Goal: Information Seeking & Learning: Learn about a topic

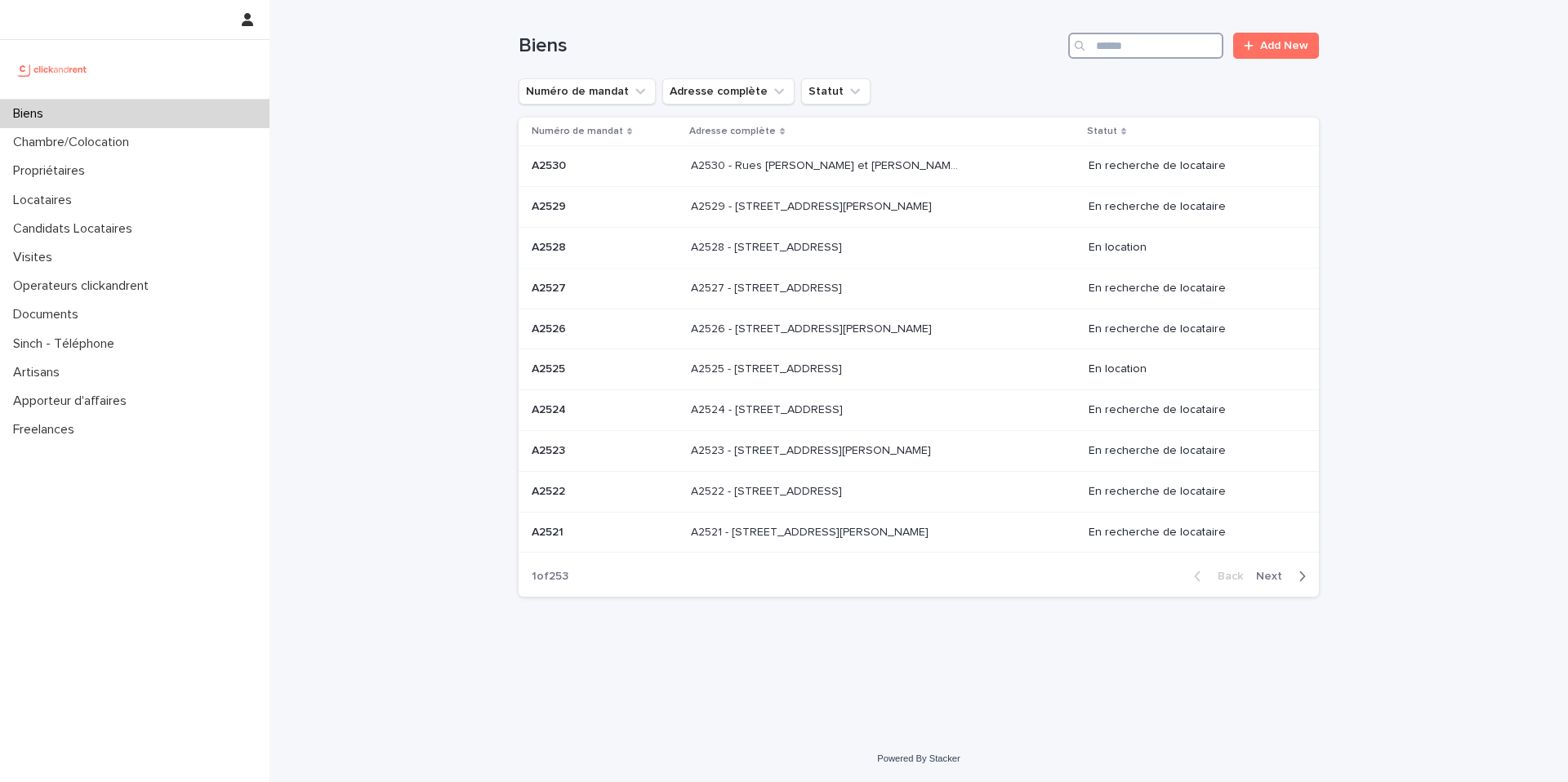
click at [1108, 47] on input "Search" at bounding box center [1145, 46] width 155 height 26
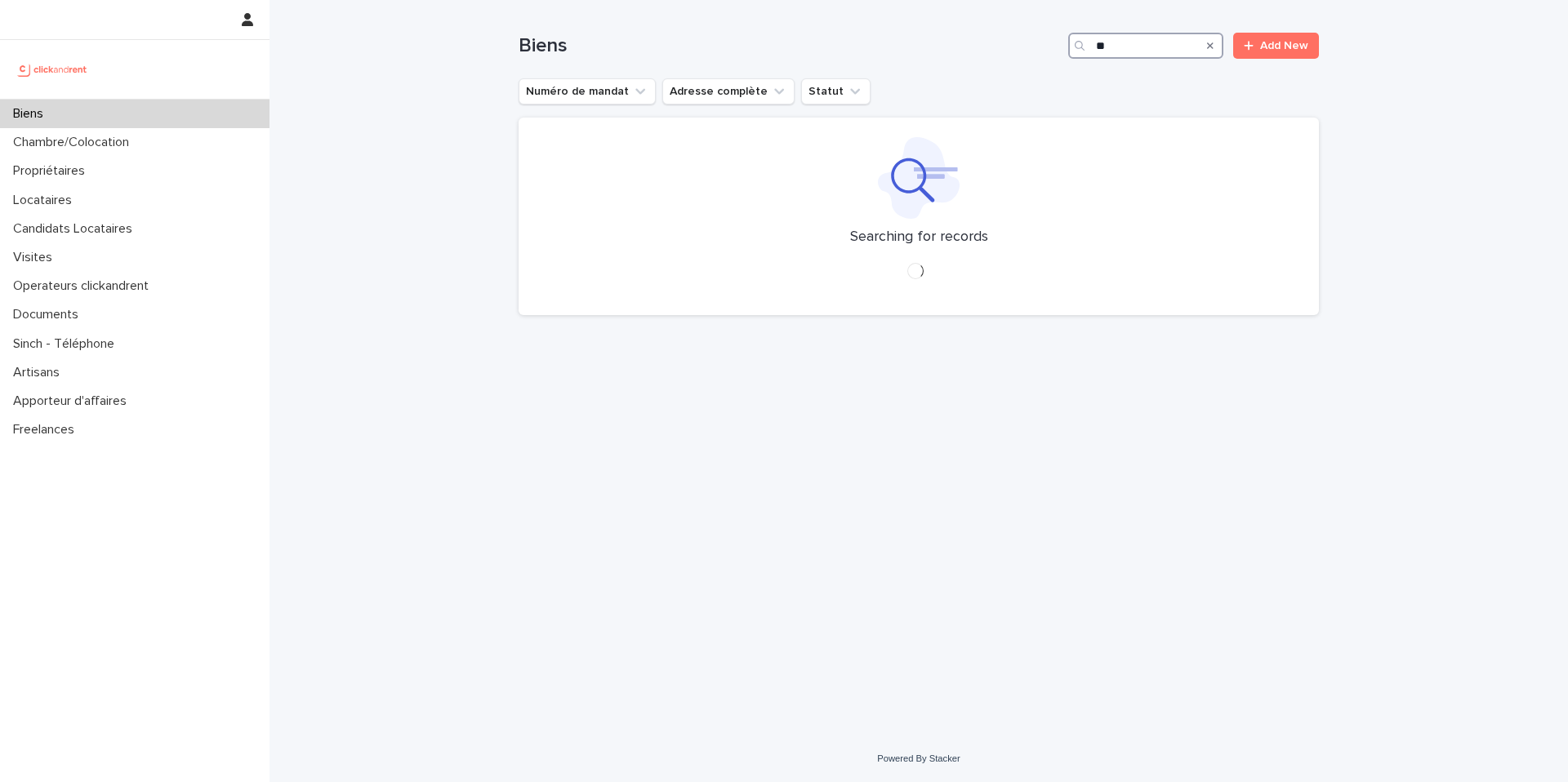
type input "*"
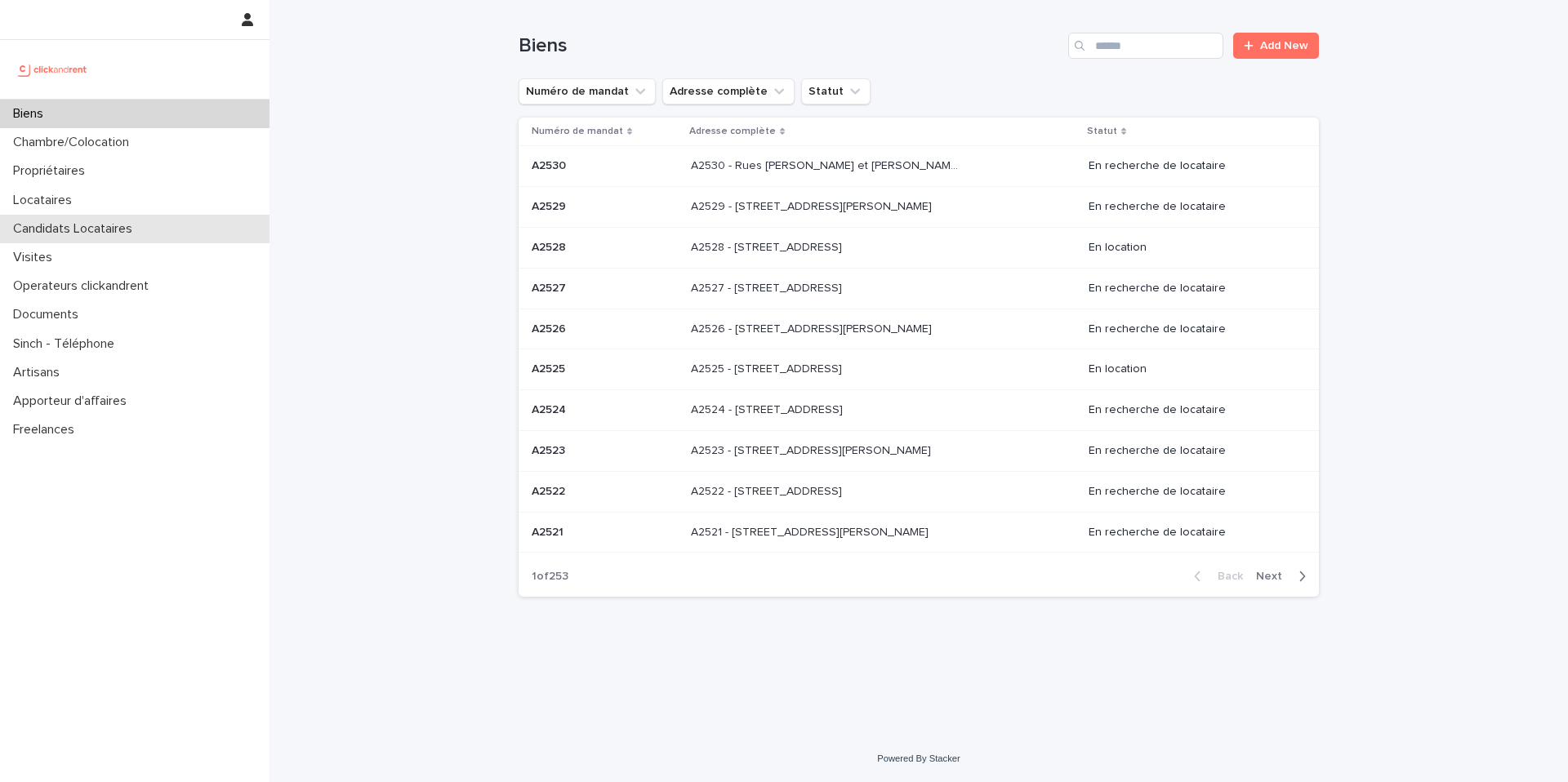
click at [131, 233] on p "Candidats Locataires" at bounding box center [76, 229] width 139 height 16
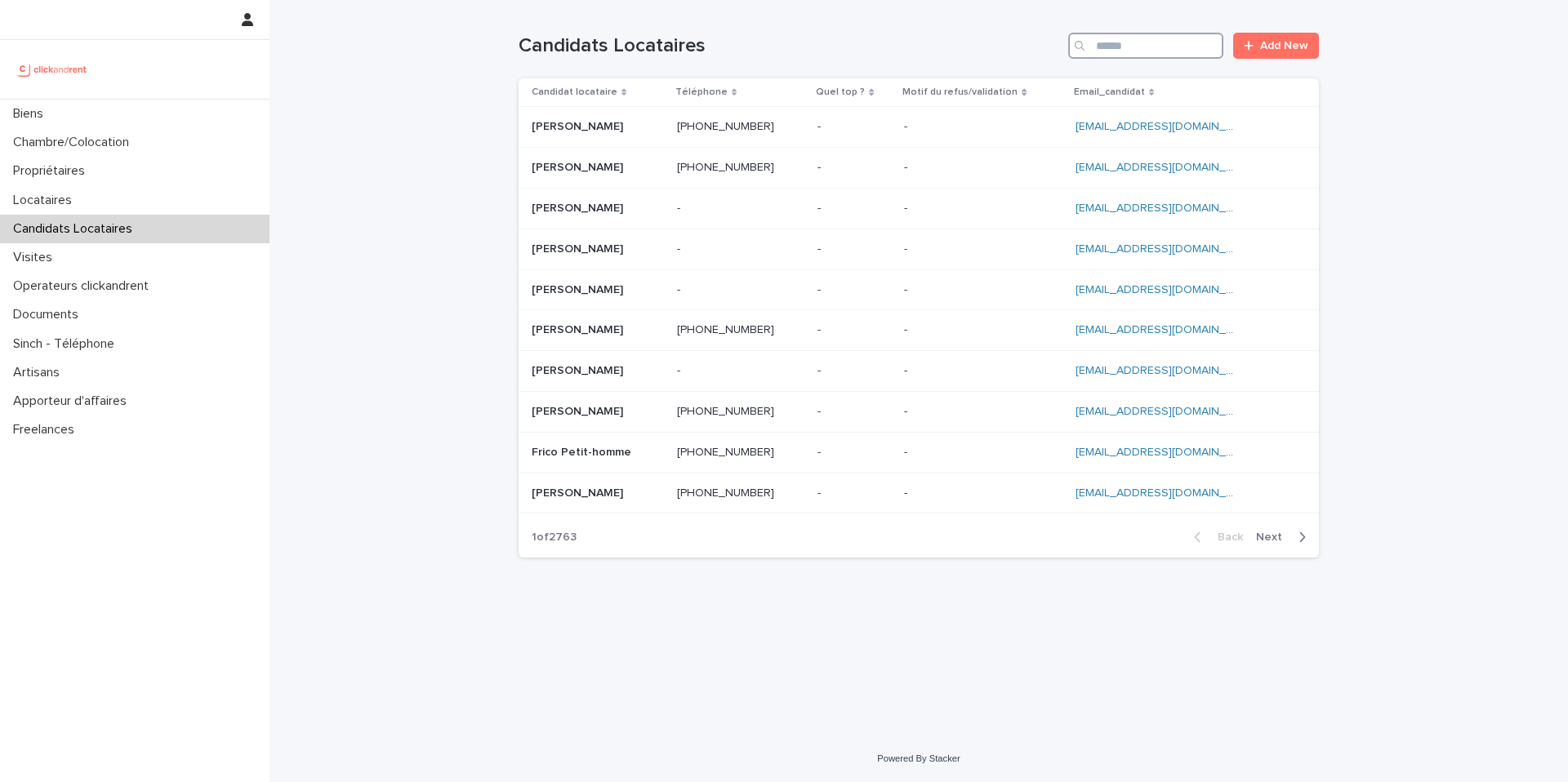
click at [1127, 51] on input "Search" at bounding box center [1145, 46] width 155 height 26
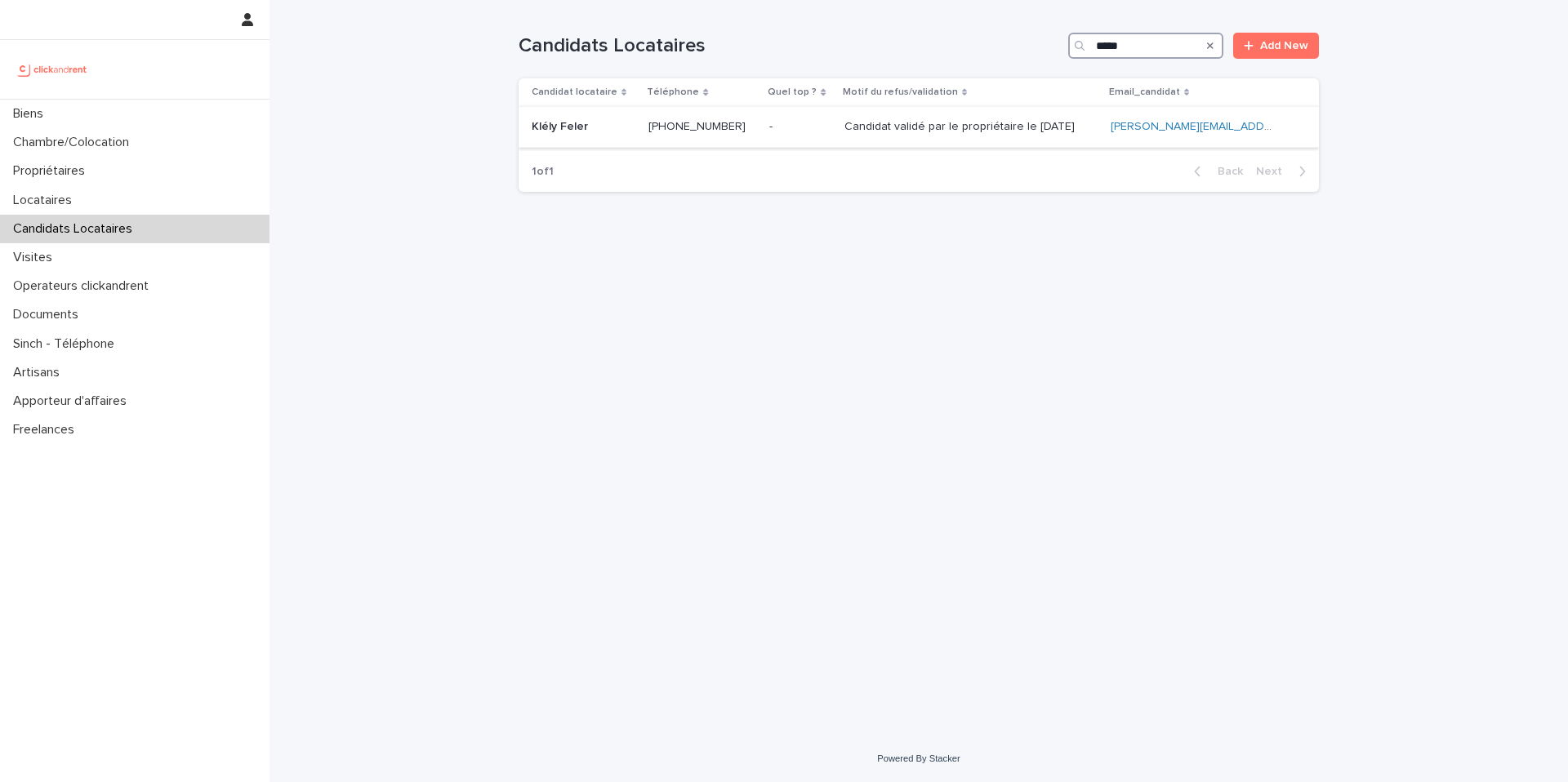
type input "*****"
click at [1022, 126] on p "Candidat validé par le propriétaire le [DATE]" at bounding box center [961, 125] width 233 height 17
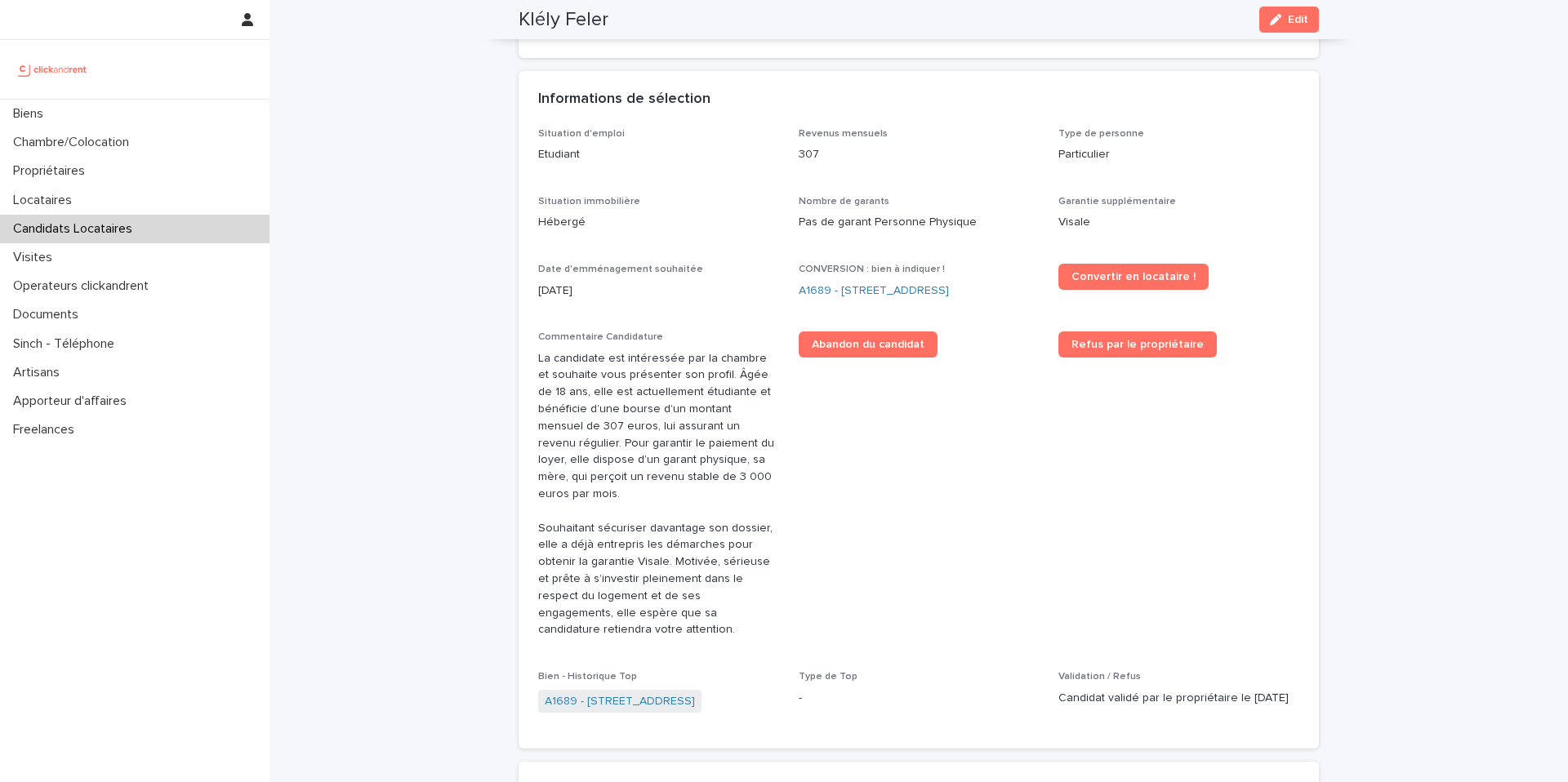
scroll to position [399, 0]
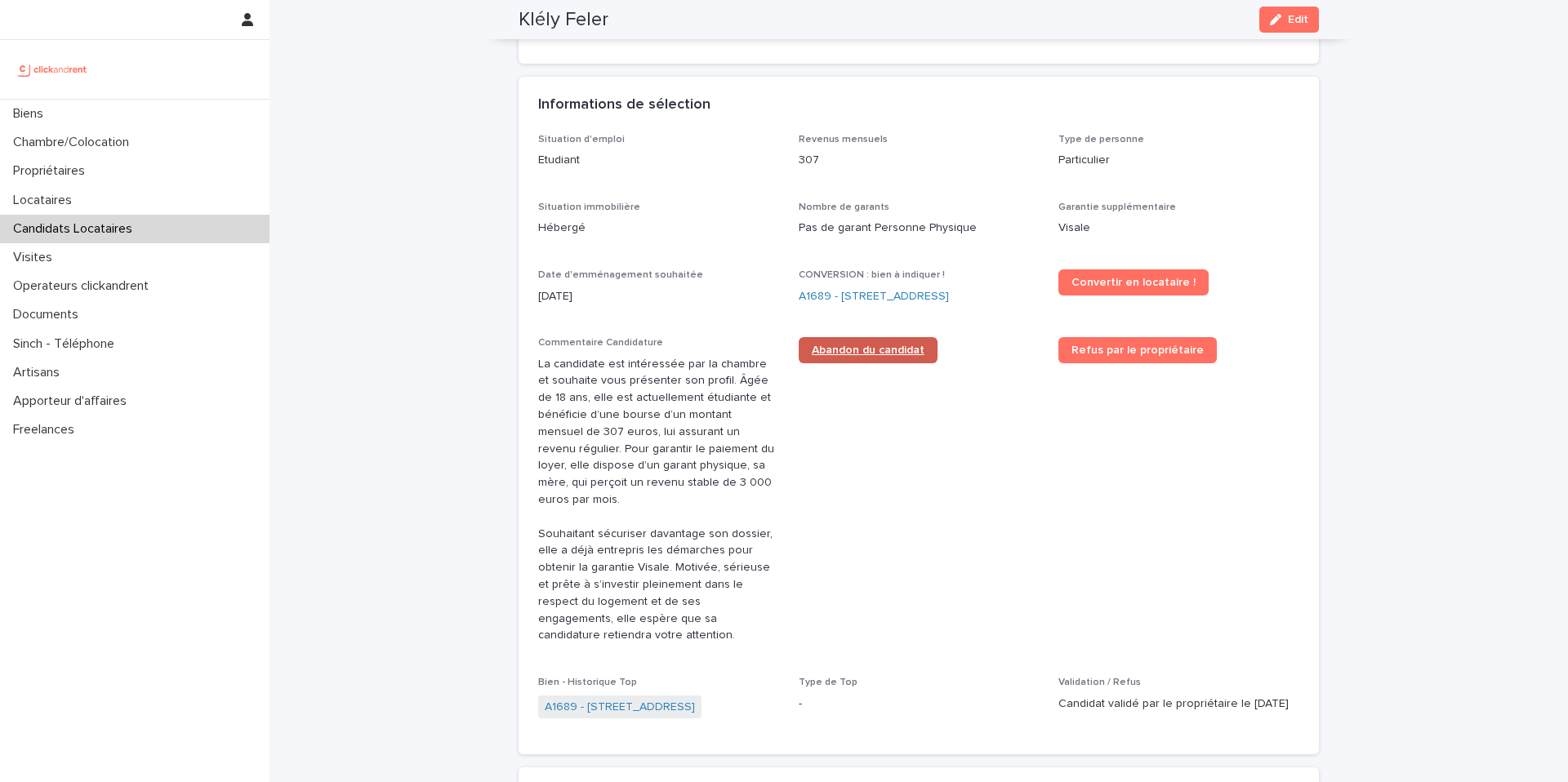
click at [863, 352] on span "Abandon du candidat" at bounding box center [868, 351] width 113 height 12
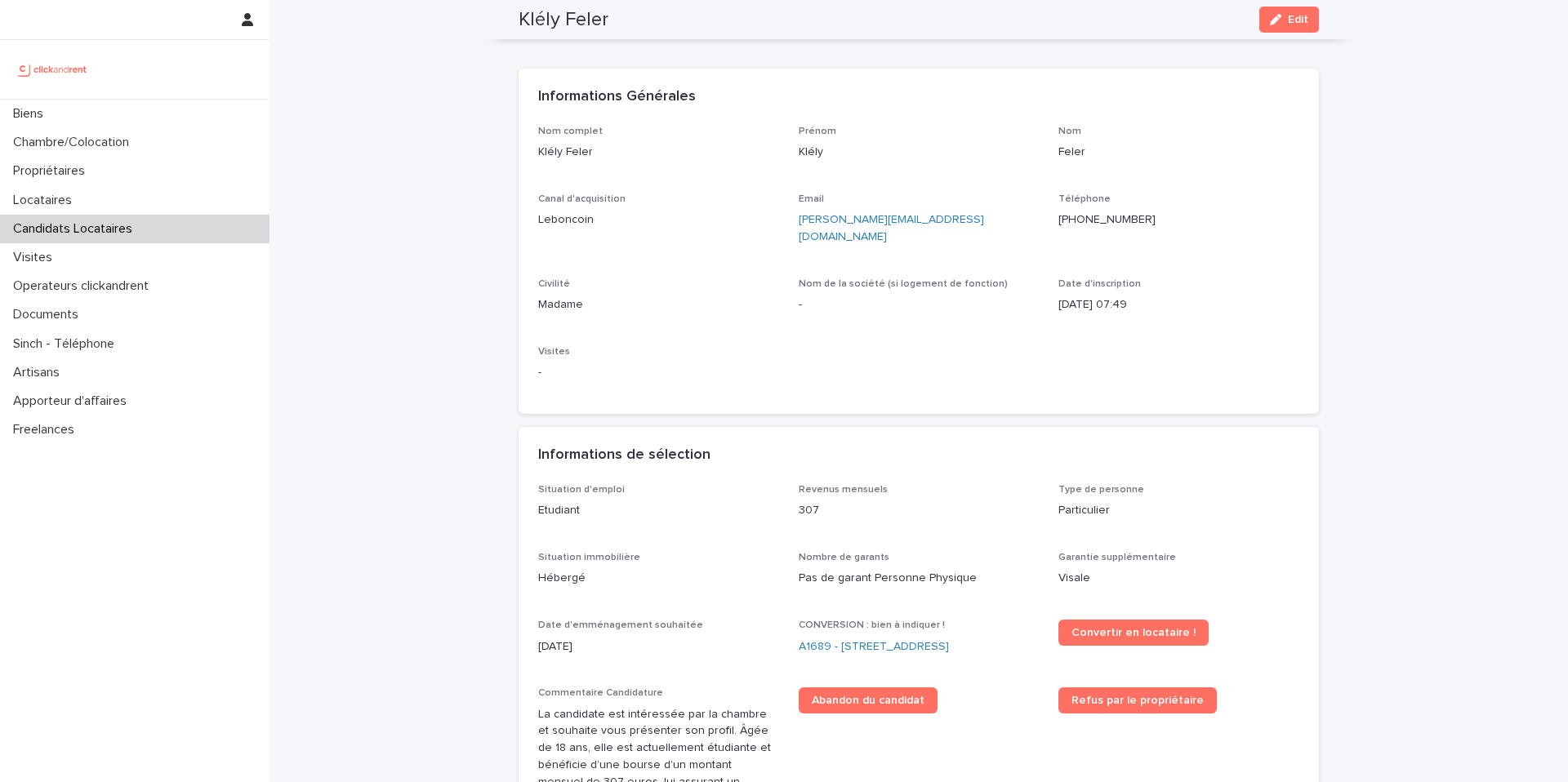
scroll to position [0, 0]
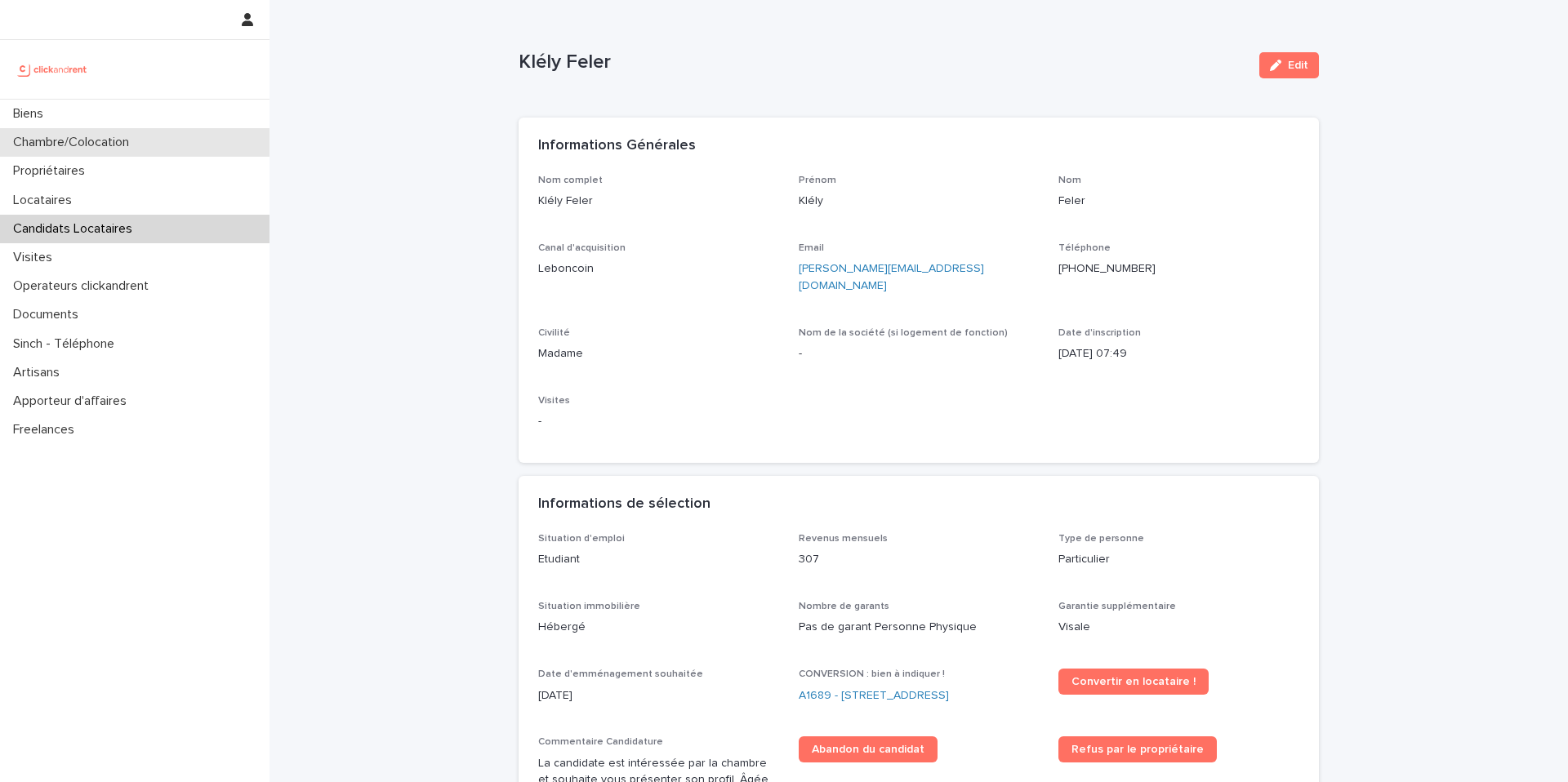
click at [122, 154] on div "Chambre/Colocation" at bounding box center [134, 142] width 269 height 28
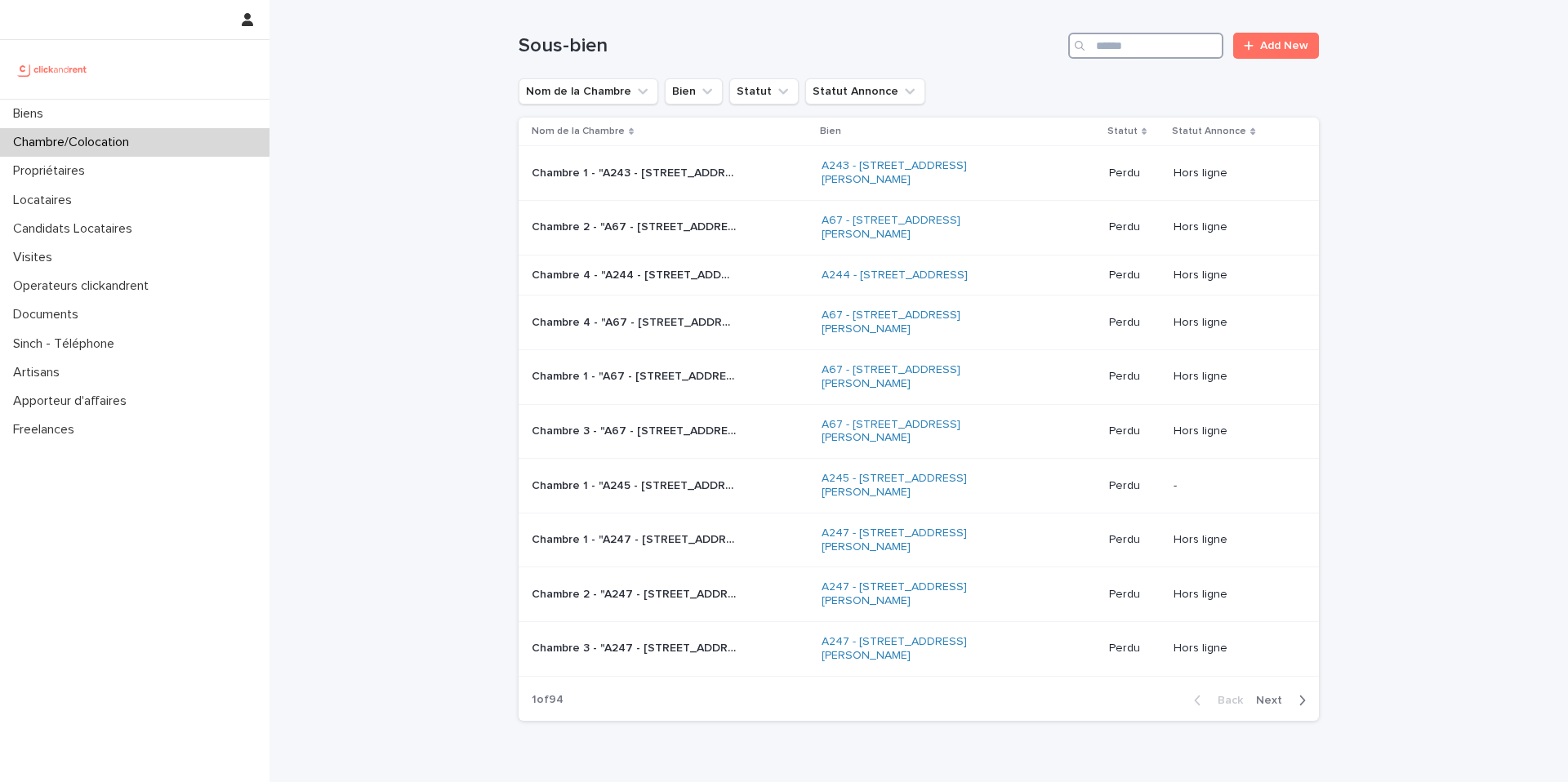
click at [1159, 55] on input "Search" at bounding box center [1145, 46] width 155 height 26
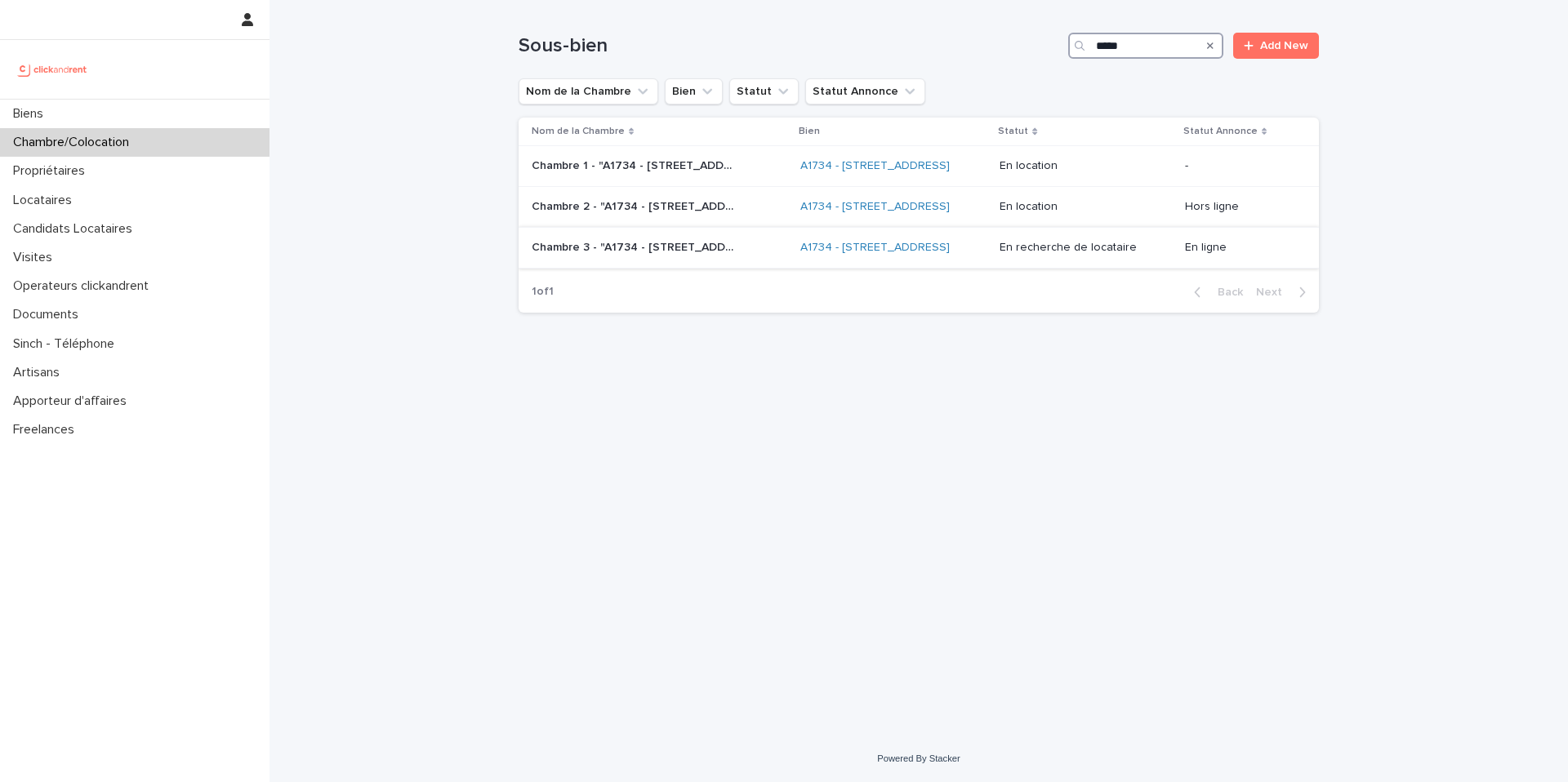
type input "*****"
click at [733, 255] on p "Chambre 3 - "A1734 - [STREET_ADDRESS]"" at bounding box center [634, 247] width 207 height 17
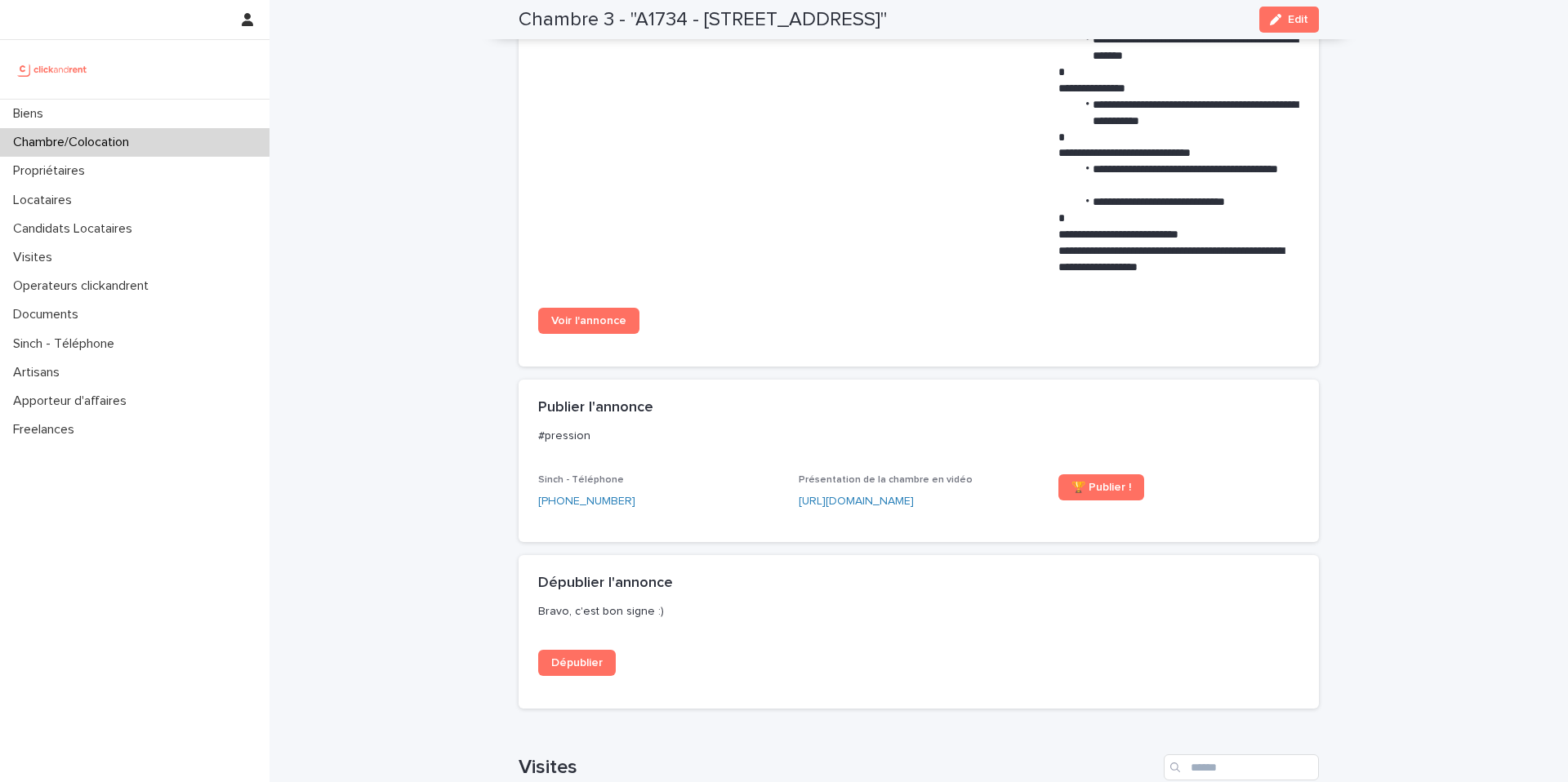
scroll to position [1121, 0]
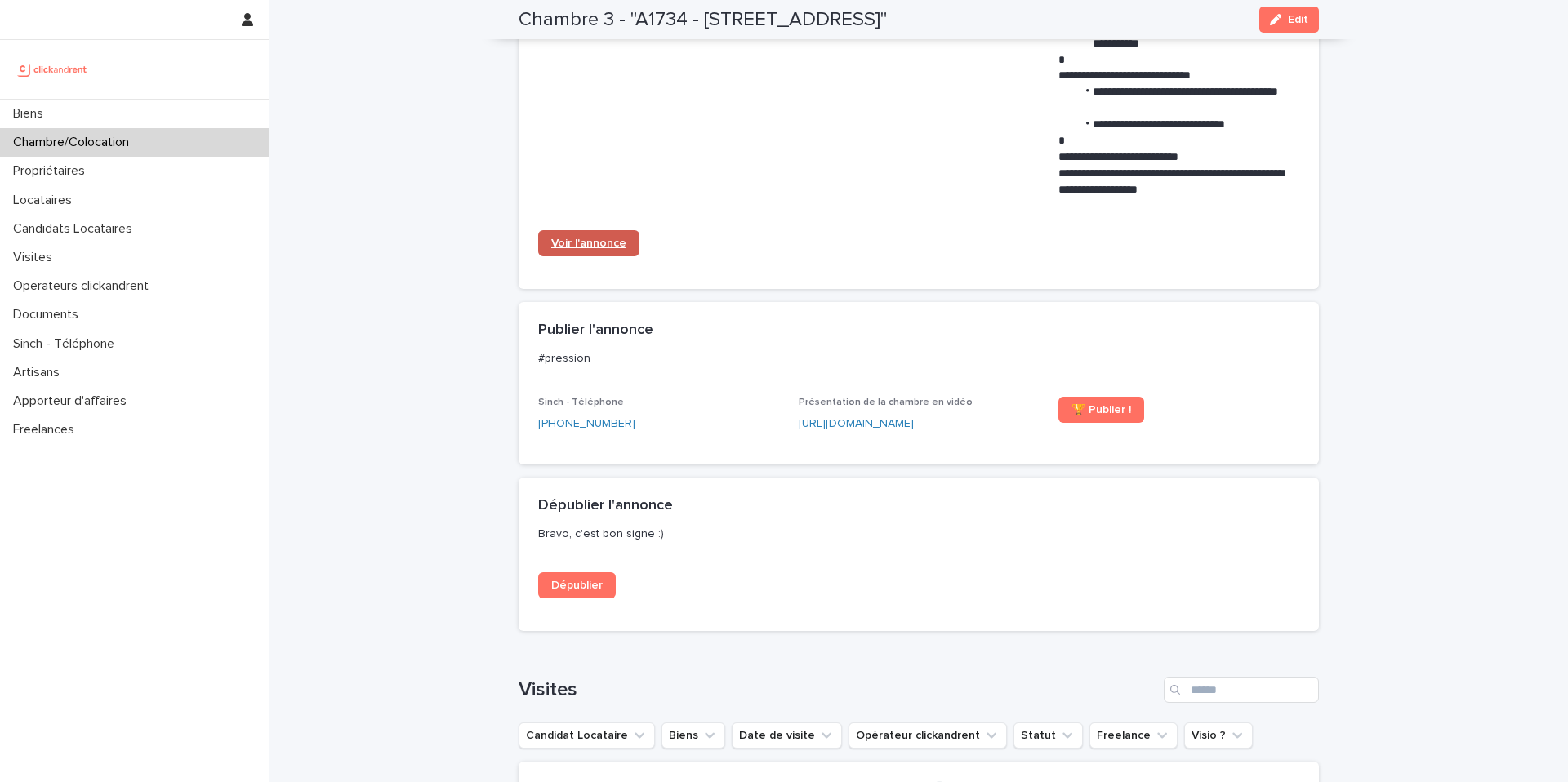
click at [606, 249] on span "Voir l'annonce" at bounding box center [588, 244] width 75 height 12
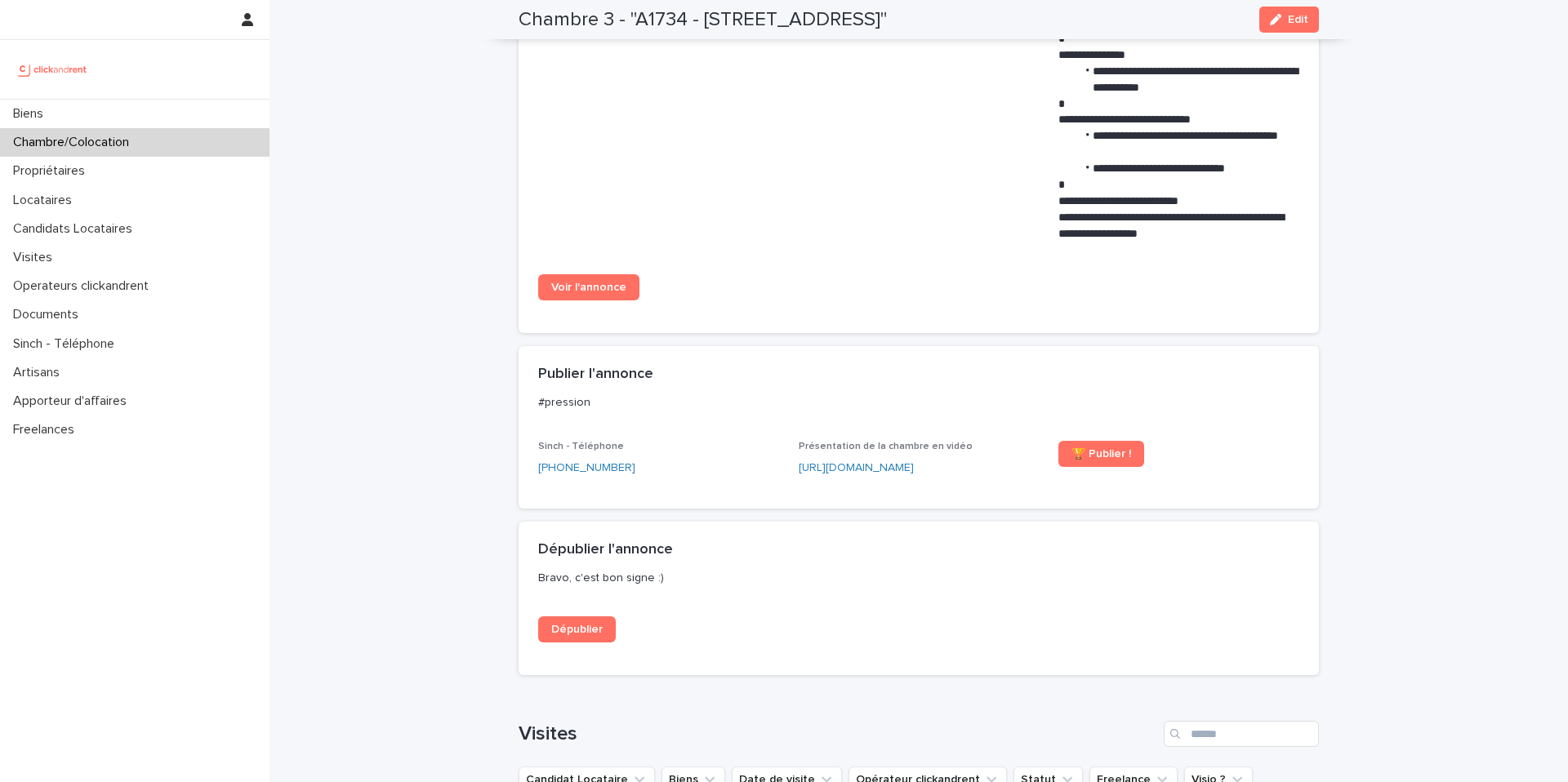
scroll to position [1076, 0]
click at [151, 147] on div "Chambre/Colocation" at bounding box center [134, 142] width 269 height 28
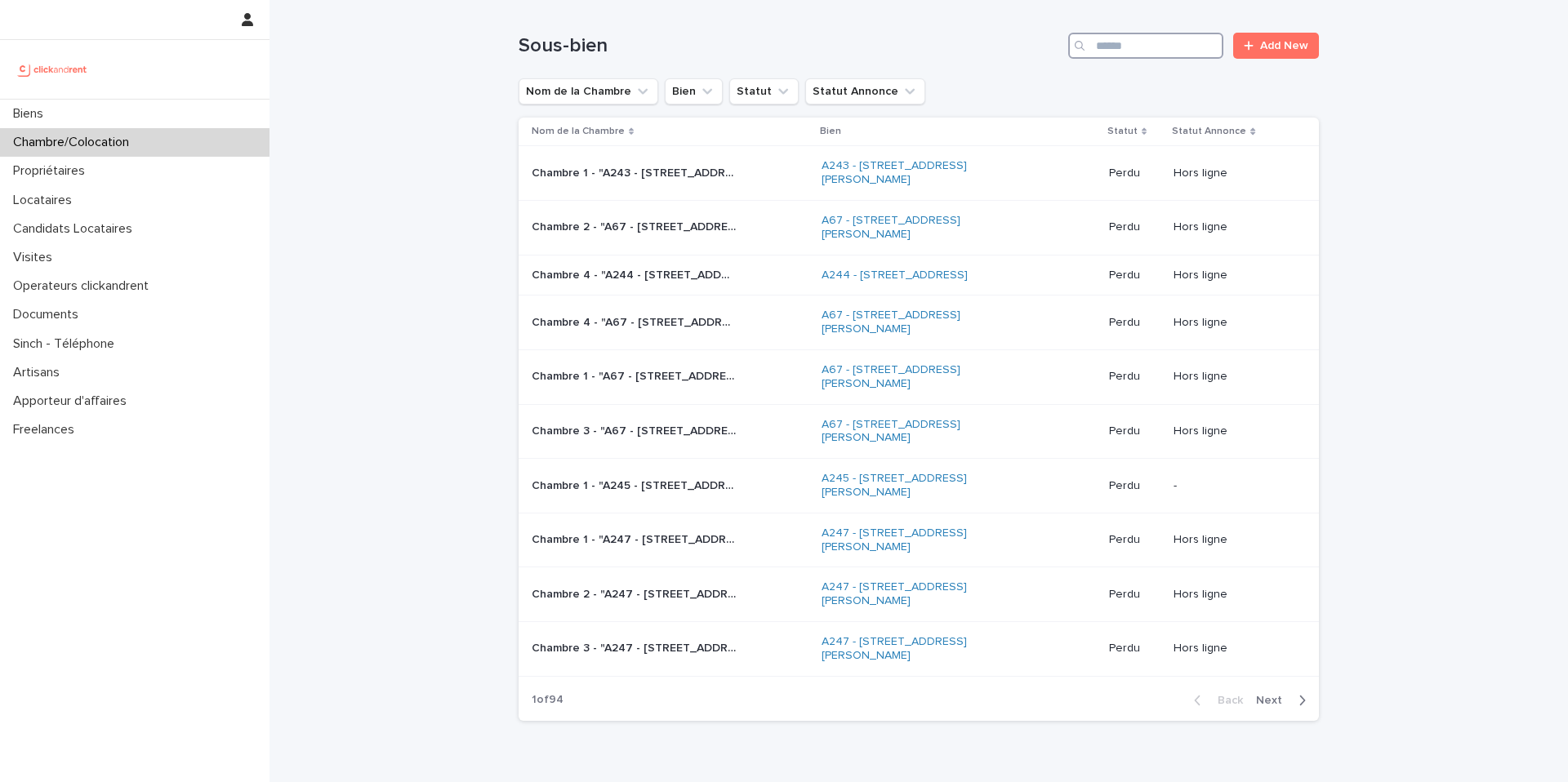
click at [1137, 48] on input "Search" at bounding box center [1145, 46] width 155 height 26
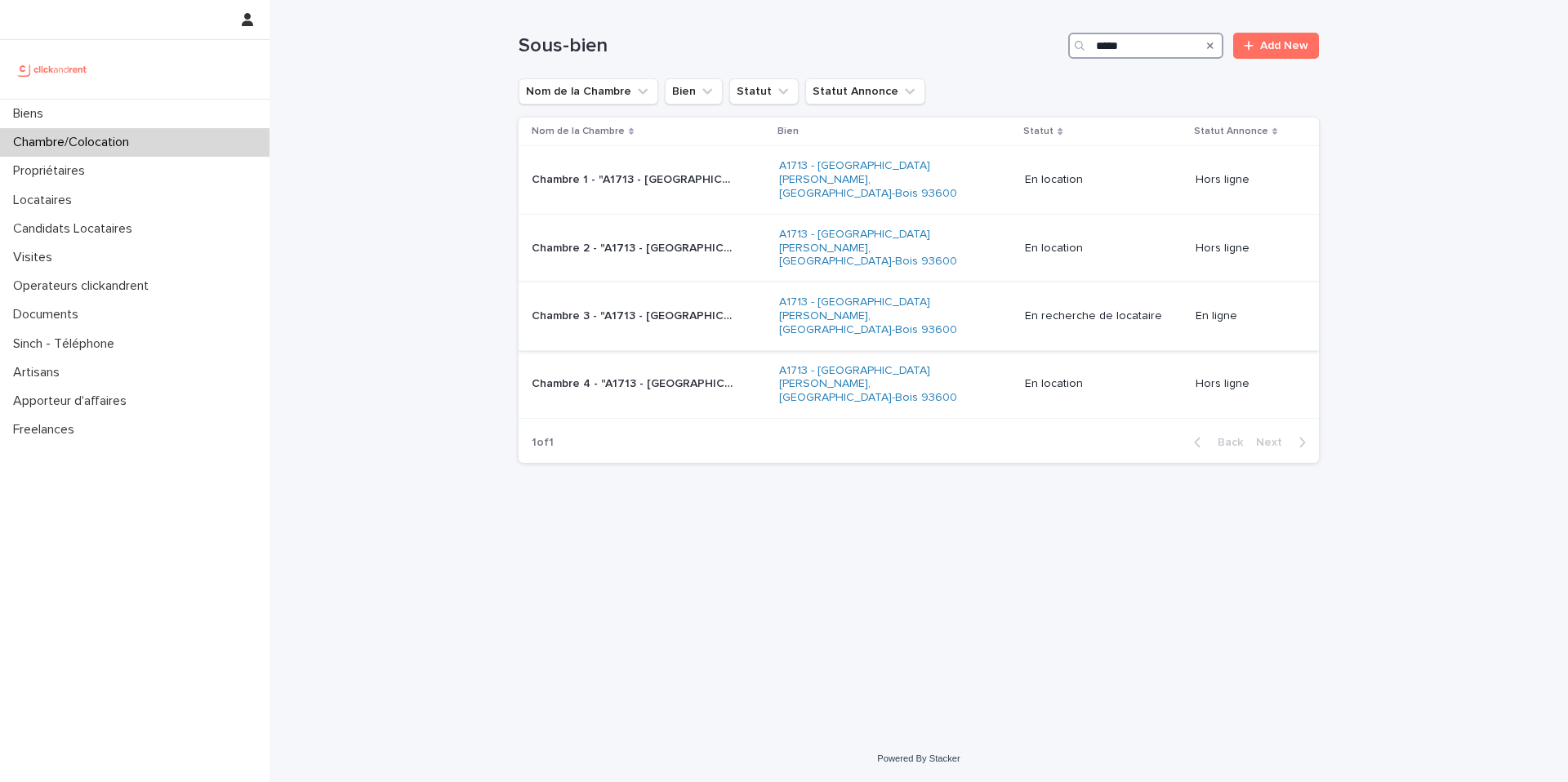
type input "*****"
click at [717, 306] on p "Chambre 3 - "A1713 - [GEOGRAPHIC_DATA][PERSON_NAME]-Bois 93600"" at bounding box center [634, 315] width 207 height 17
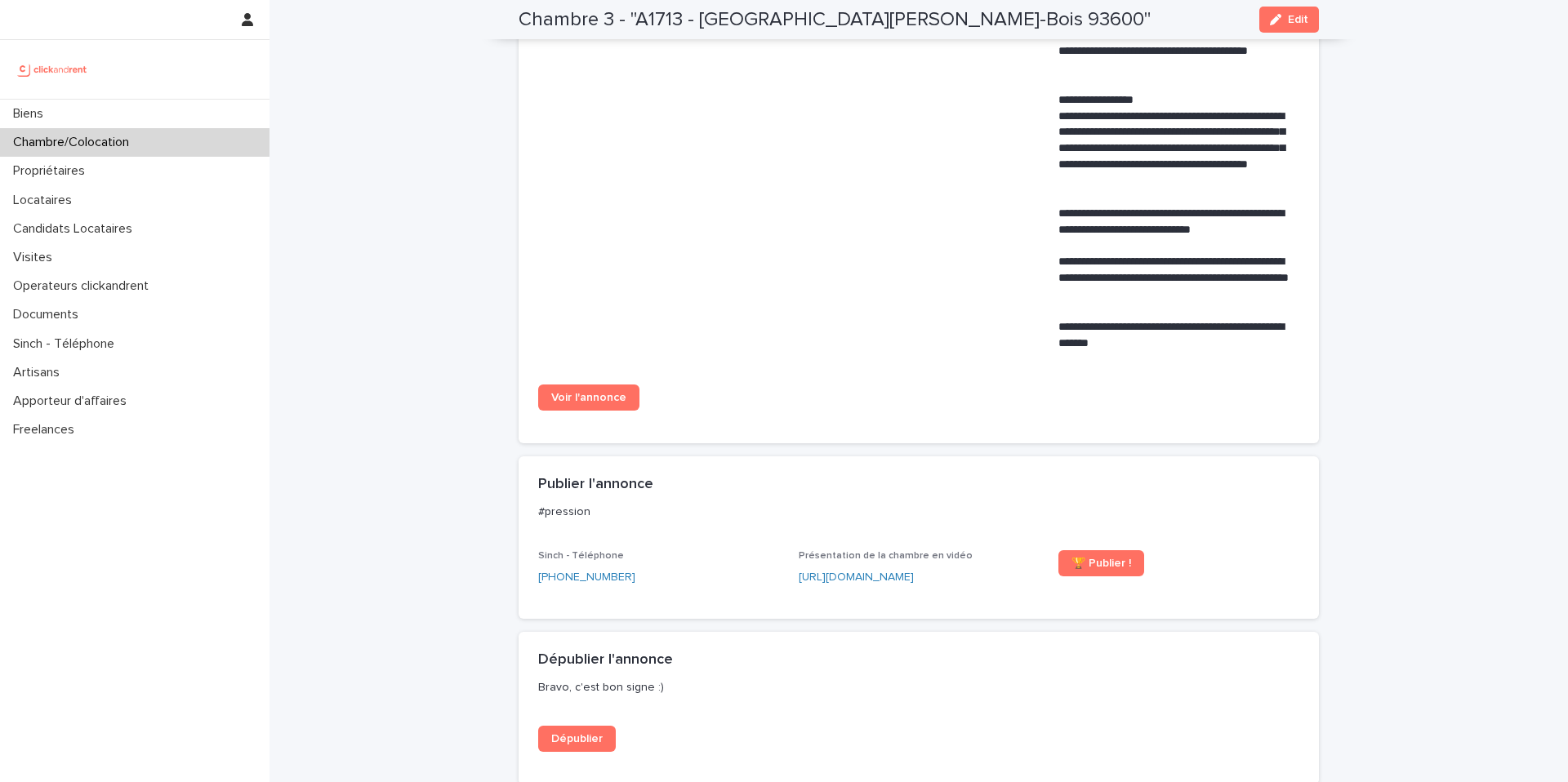
scroll to position [916, 0]
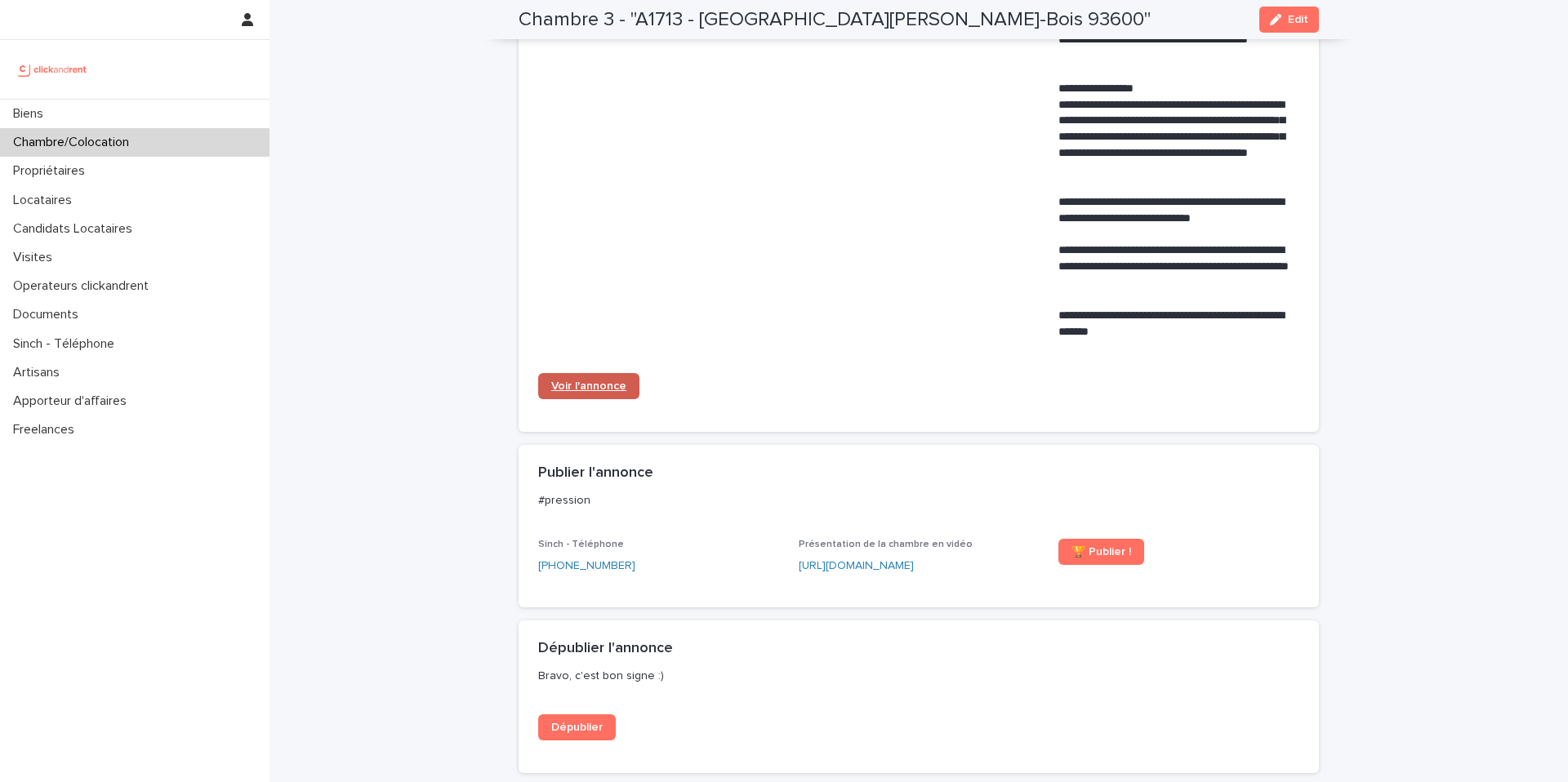
click at [614, 381] on span "Voir l'annonce" at bounding box center [588, 387] width 75 height 12
click at [146, 151] on div "Chambre/Colocation" at bounding box center [134, 142] width 269 height 28
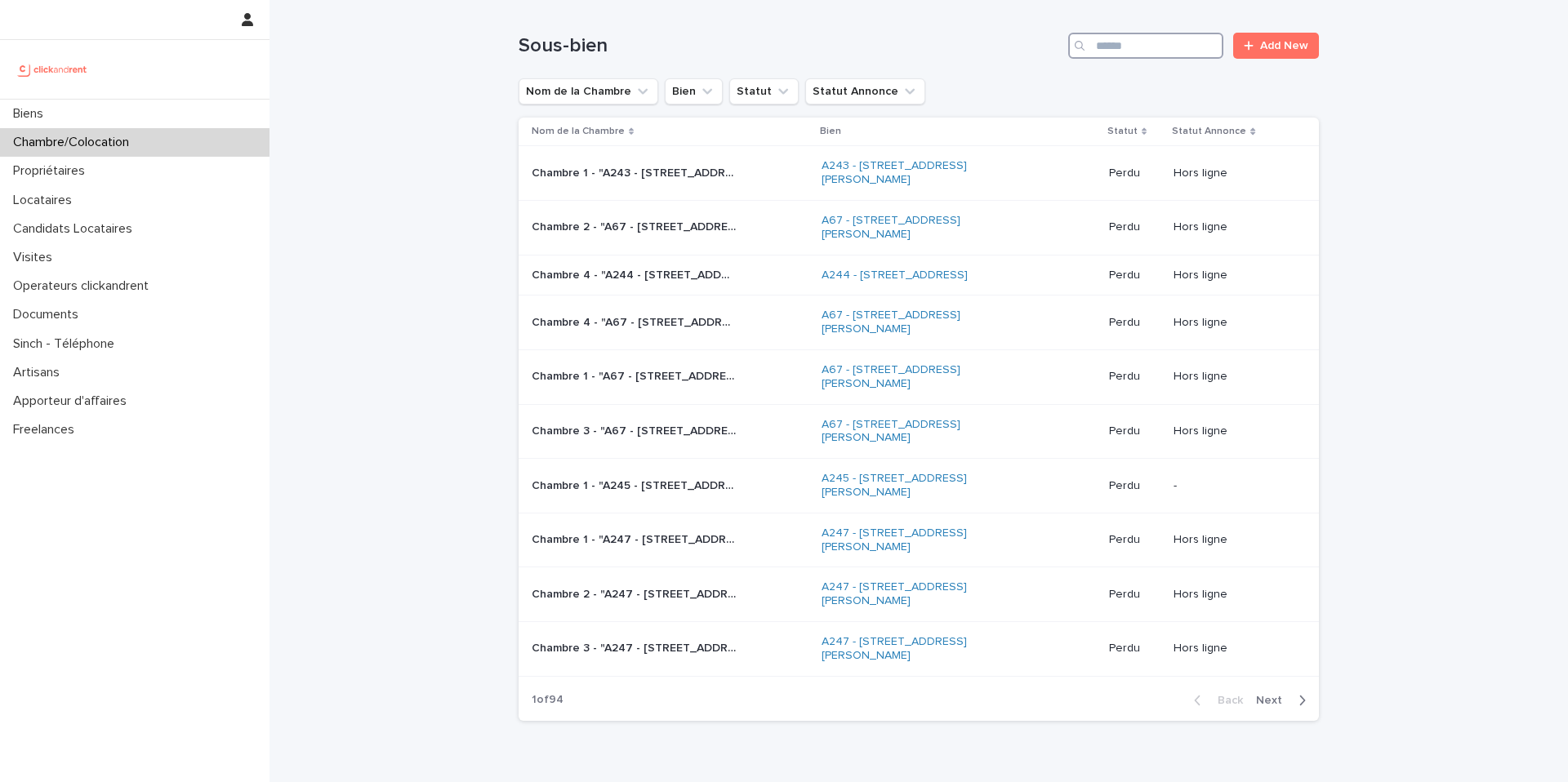
click at [1148, 52] on input "Search" at bounding box center [1145, 46] width 155 height 26
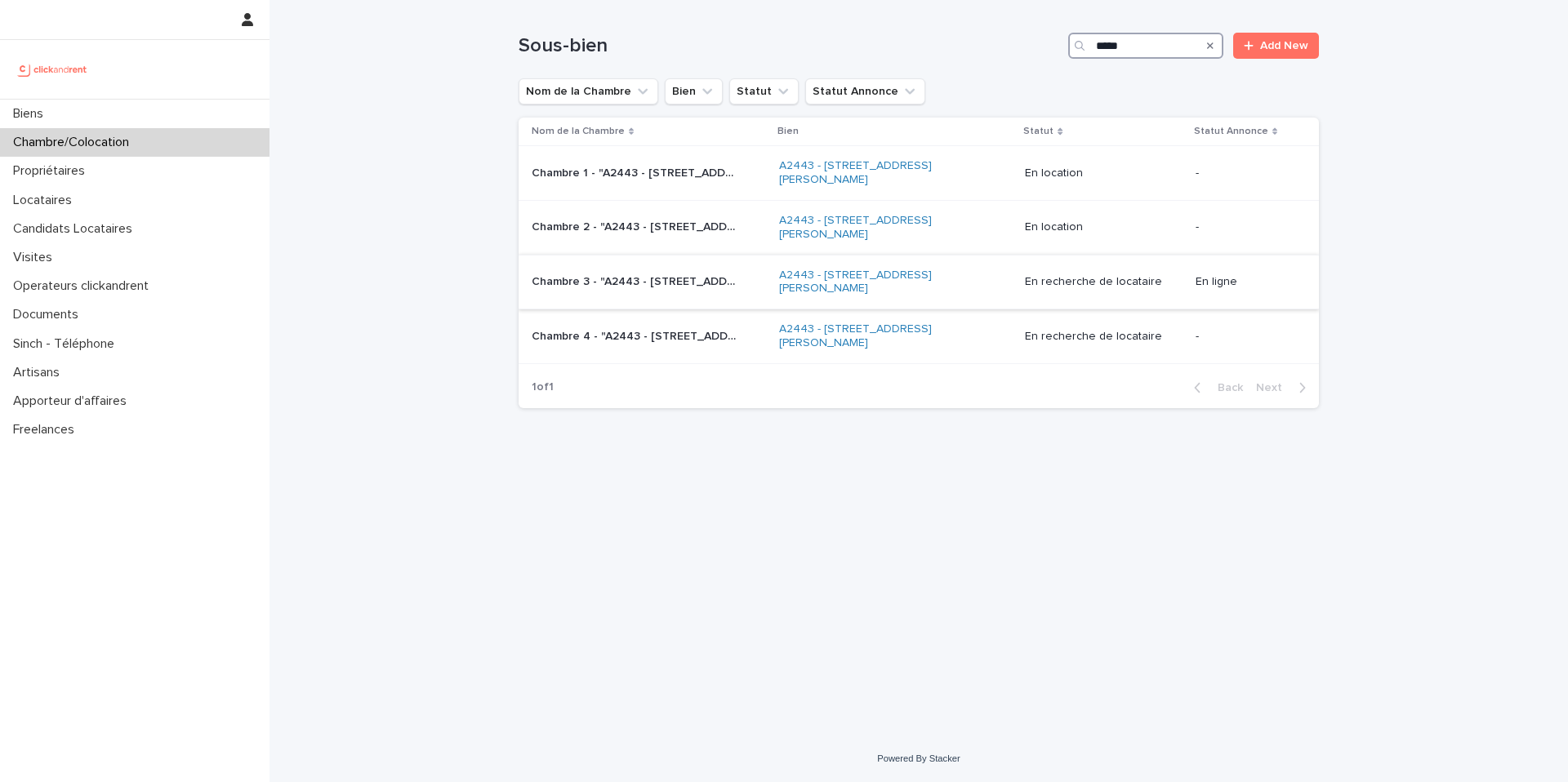
type input "*****"
click at [757, 282] on div "Chambre 3 - "A2443 - [STREET_ADDRESS][PERSON_NAME]" Chambre 3 - "A2443 - [STREE…" at bounding box center [648, 283] width 234 height 27
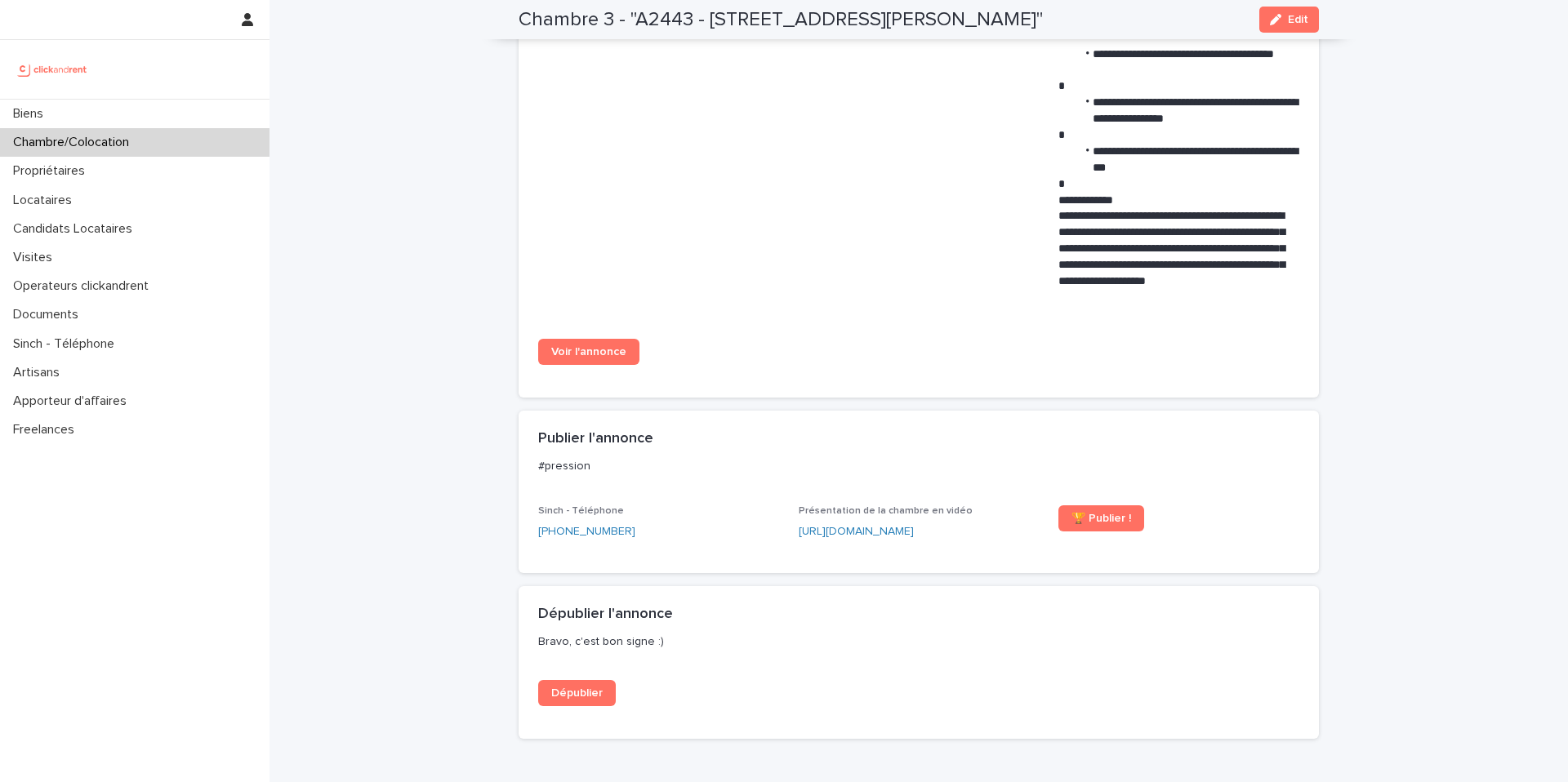
scroll to position [982, 0]
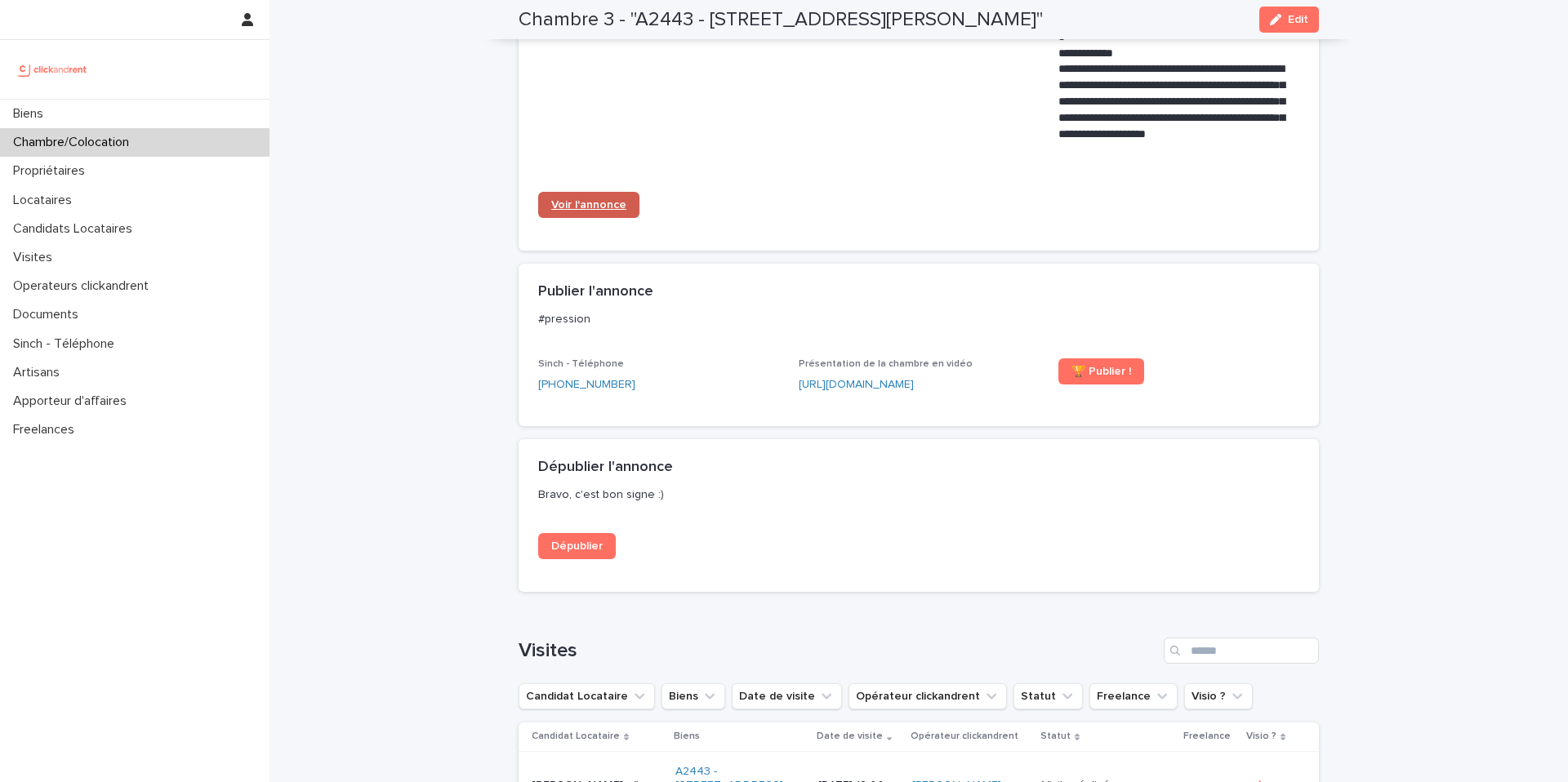
click at [612, 209] on span "Voir l'annonce" at bounding box center [588, 205] width 75 height 12
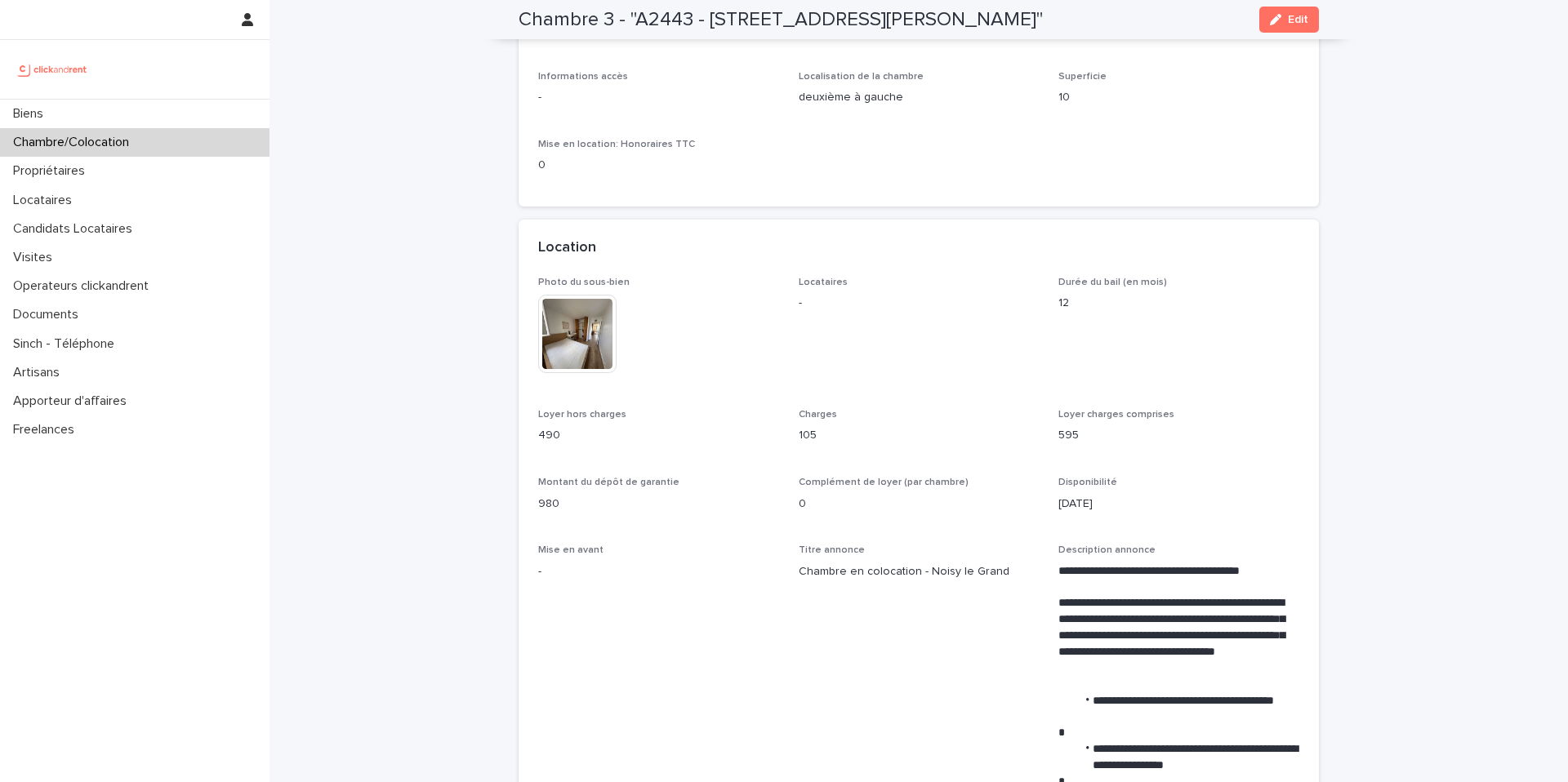
scroll to position [0, 0]
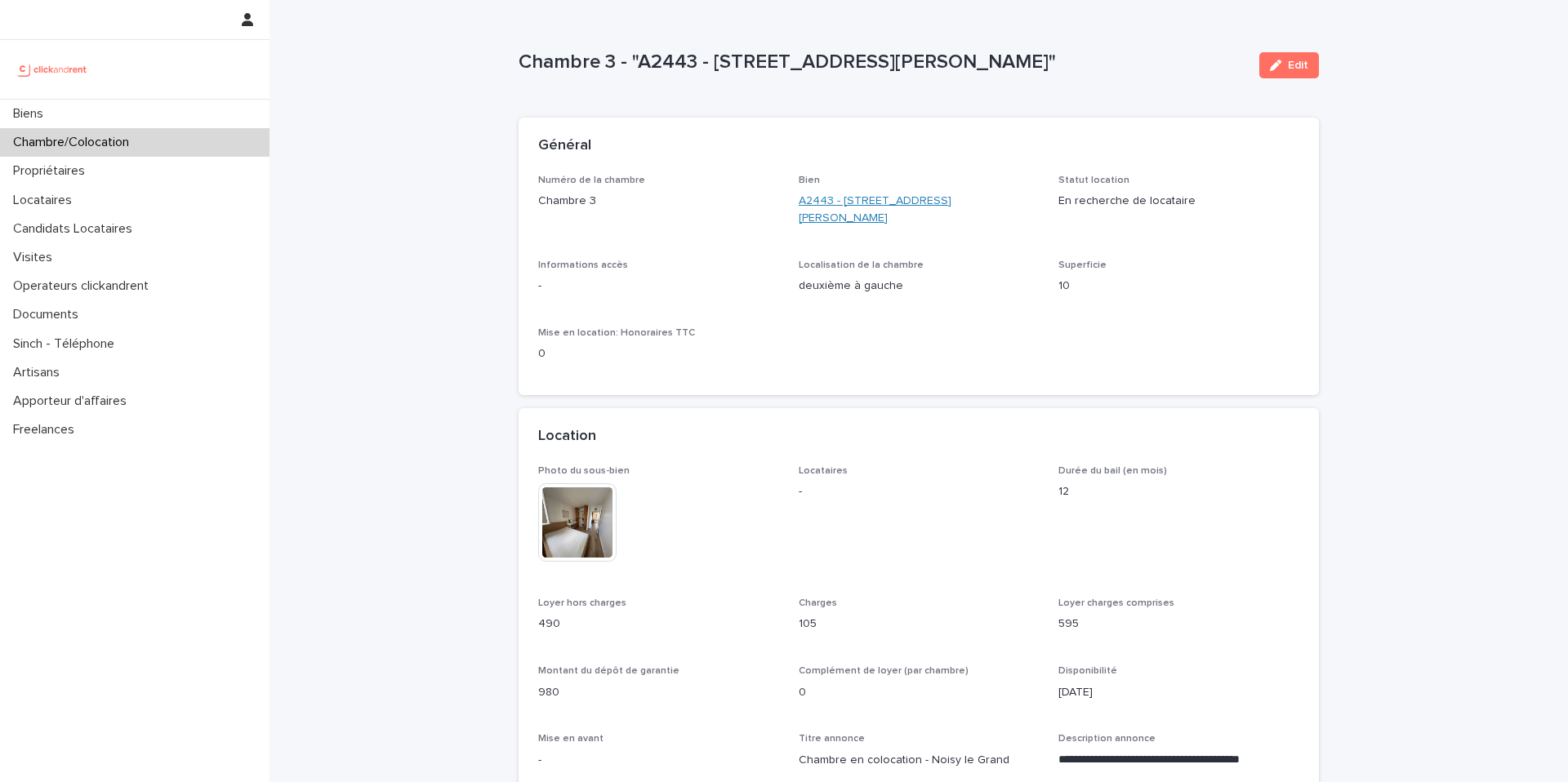
click at [925, 202] on link "A2443 - [STREET_ADDRESS][PERSON_NAME]" at bounding box center [919, 209] width 241 height 34
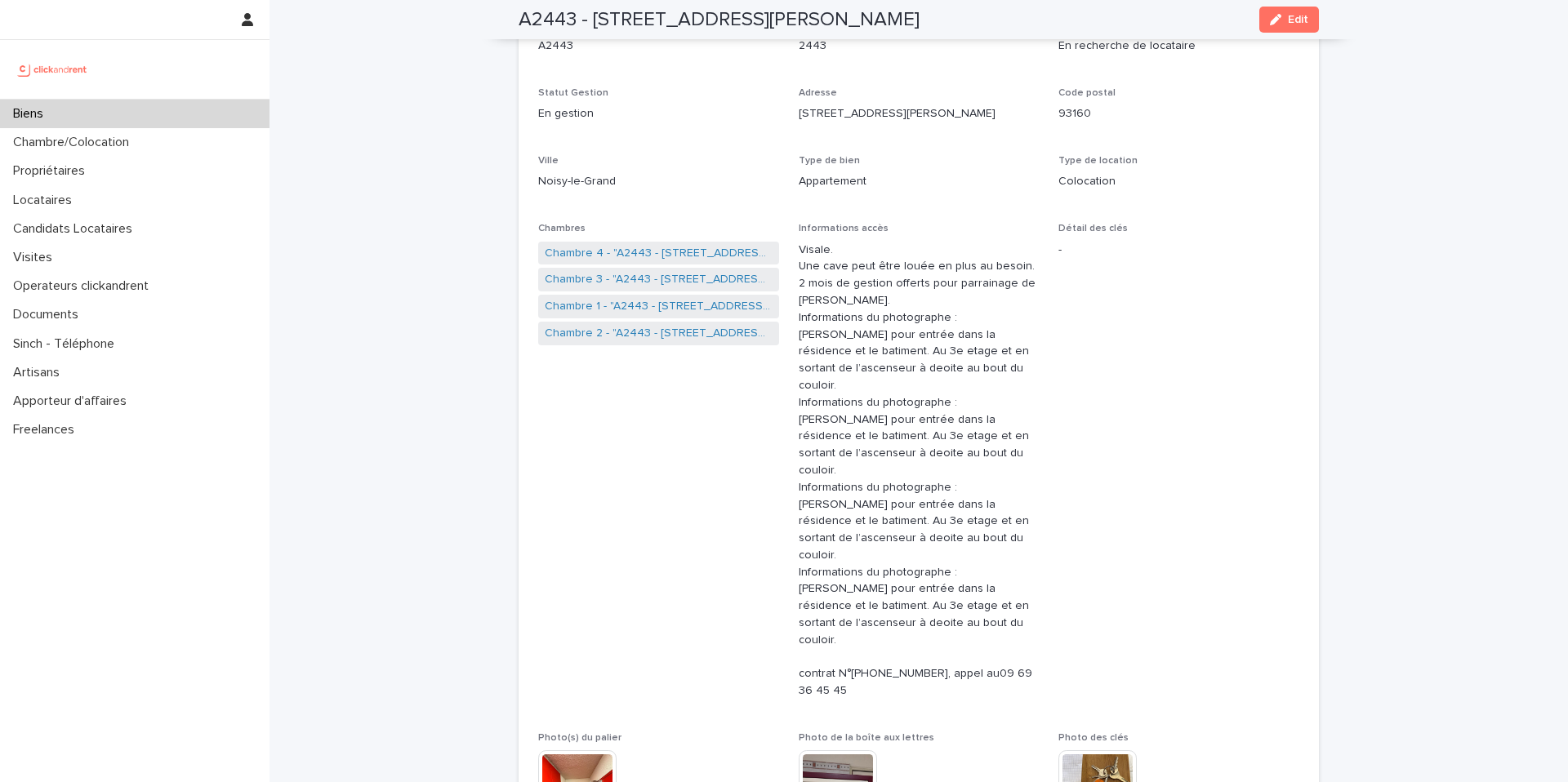
scroll to position [136, 0]
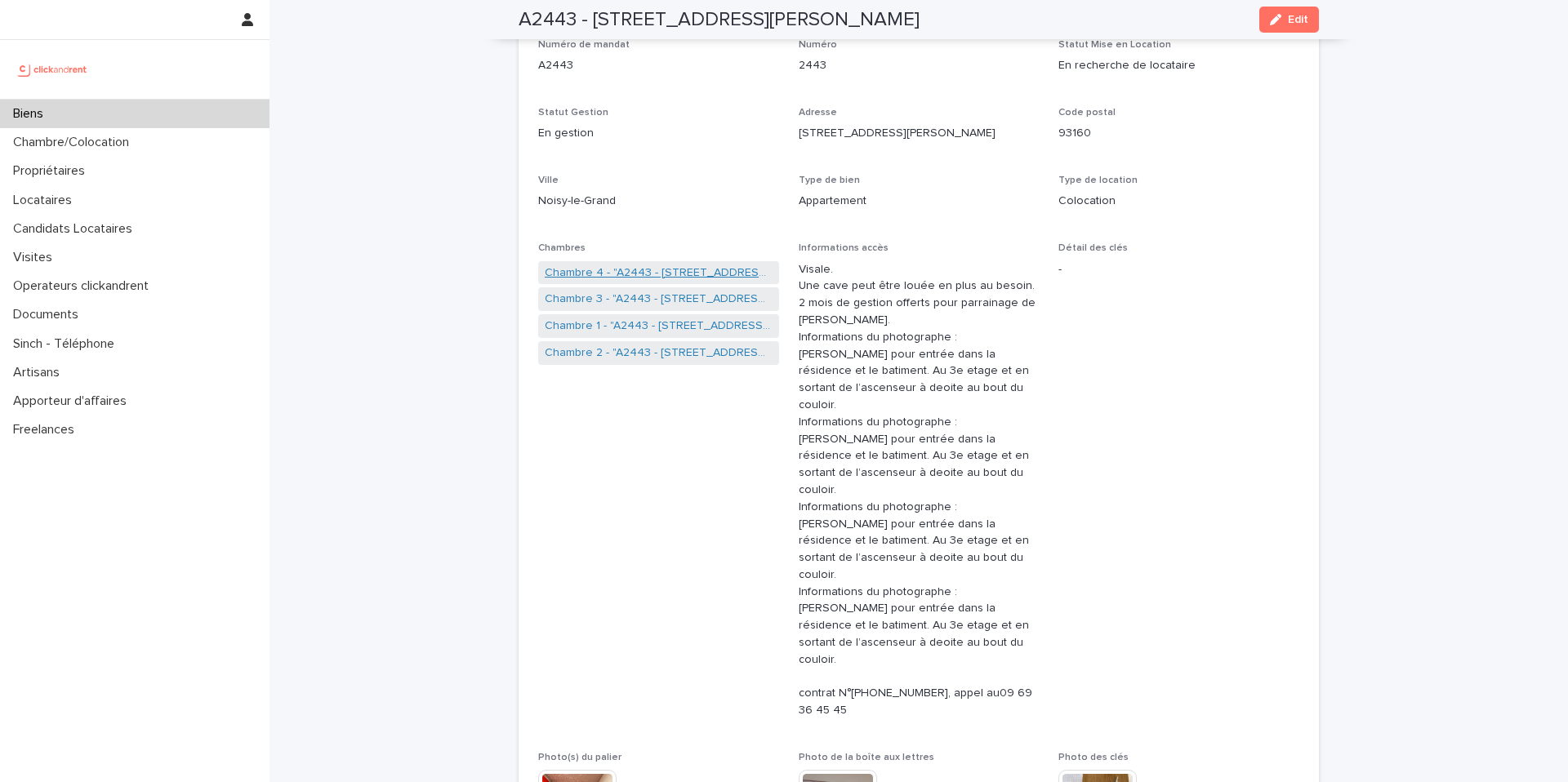
click at [669, 274] on link "Chambre 4 - "A2443 - [STREET_ADDRESS][PERSON_NAME]"" at bounding box center [659, 273] width 227 height 17
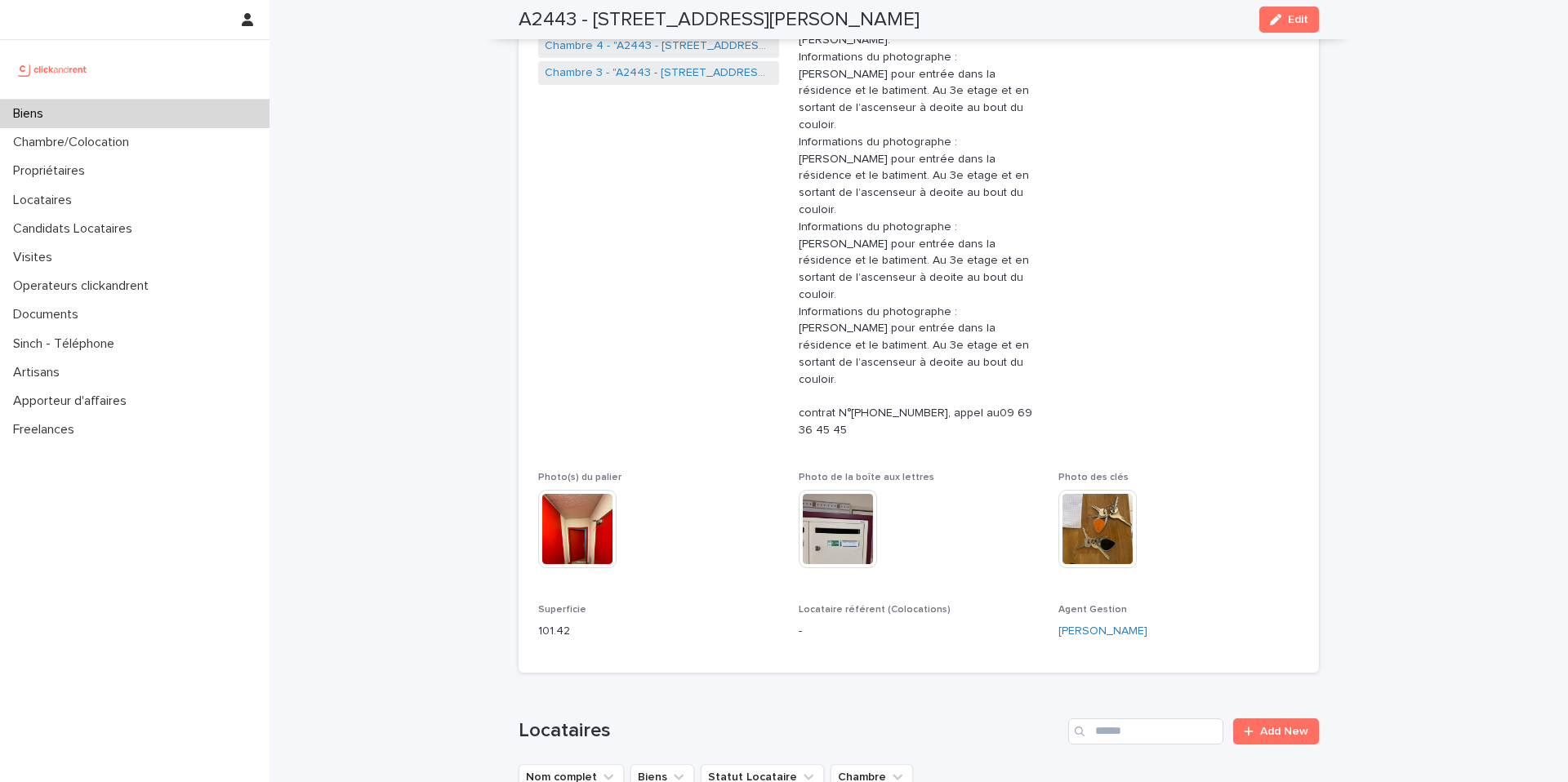
scroll to position [366, 0]
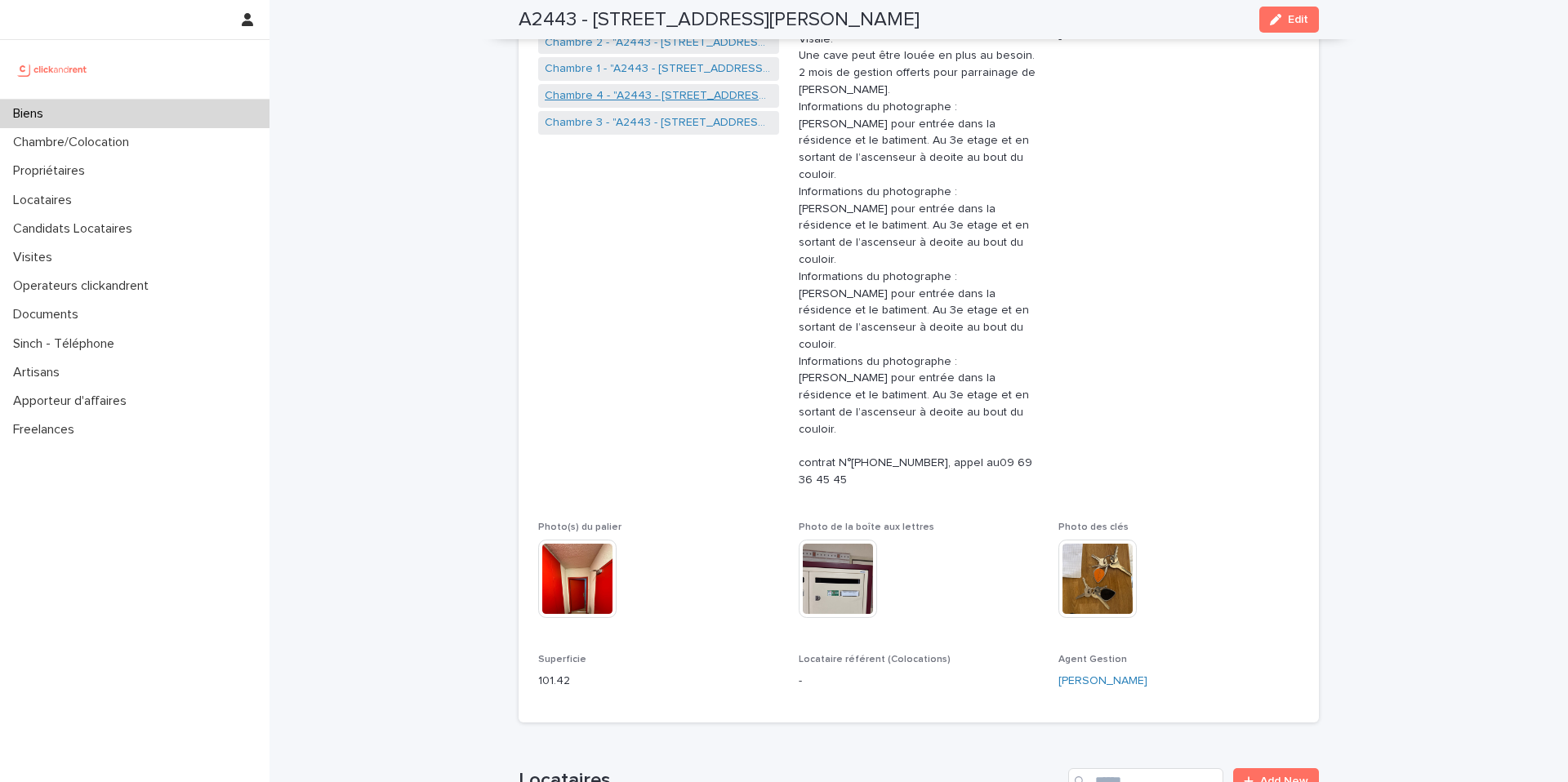
click at [655, 100] on link "Chambre 4 - "A2443 - [STREET_ADDRESS][PERSON_NAME]"" at bounding box center [659, 96] width 227 height 17
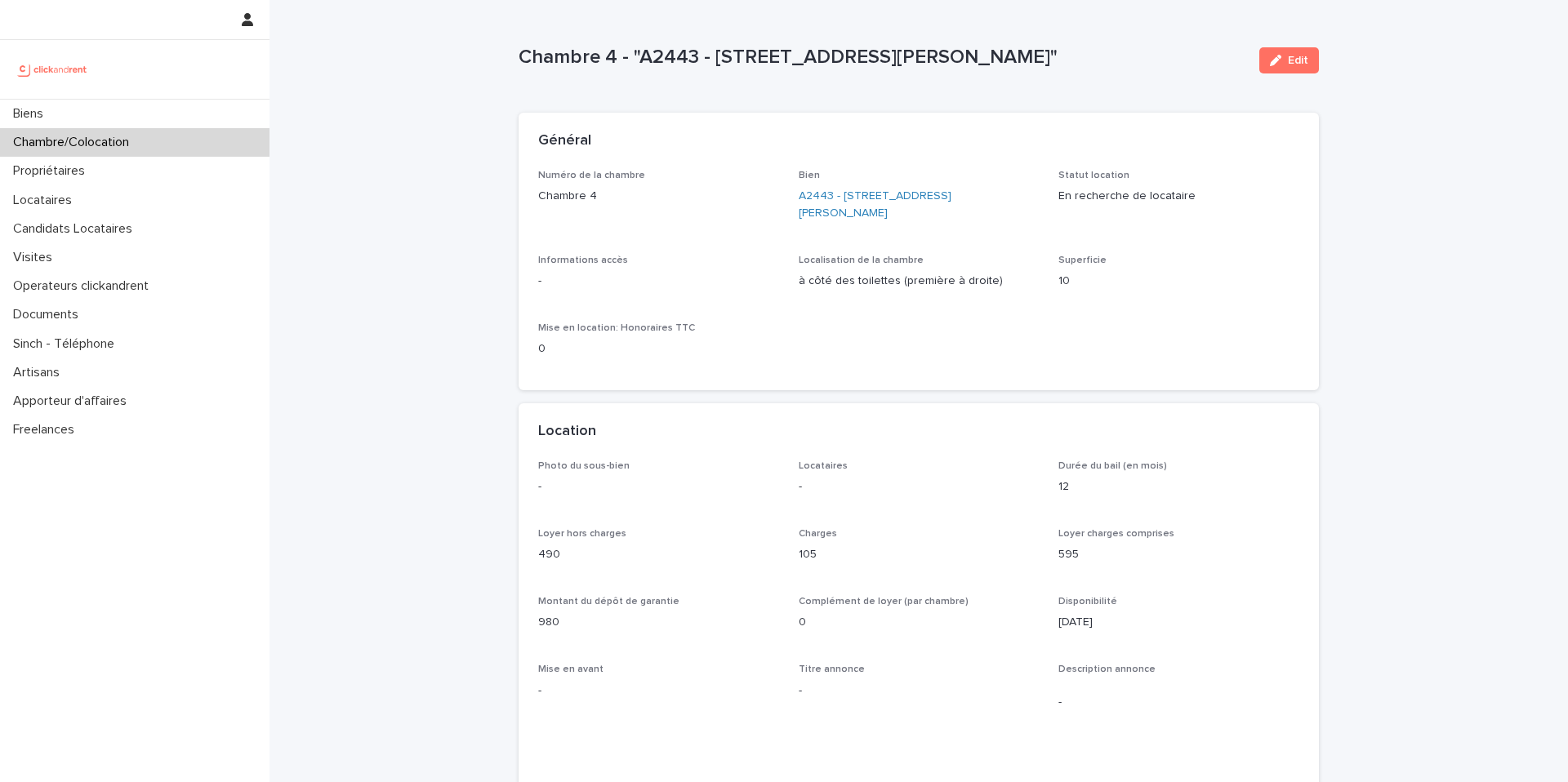
scroll to position [6, 0]
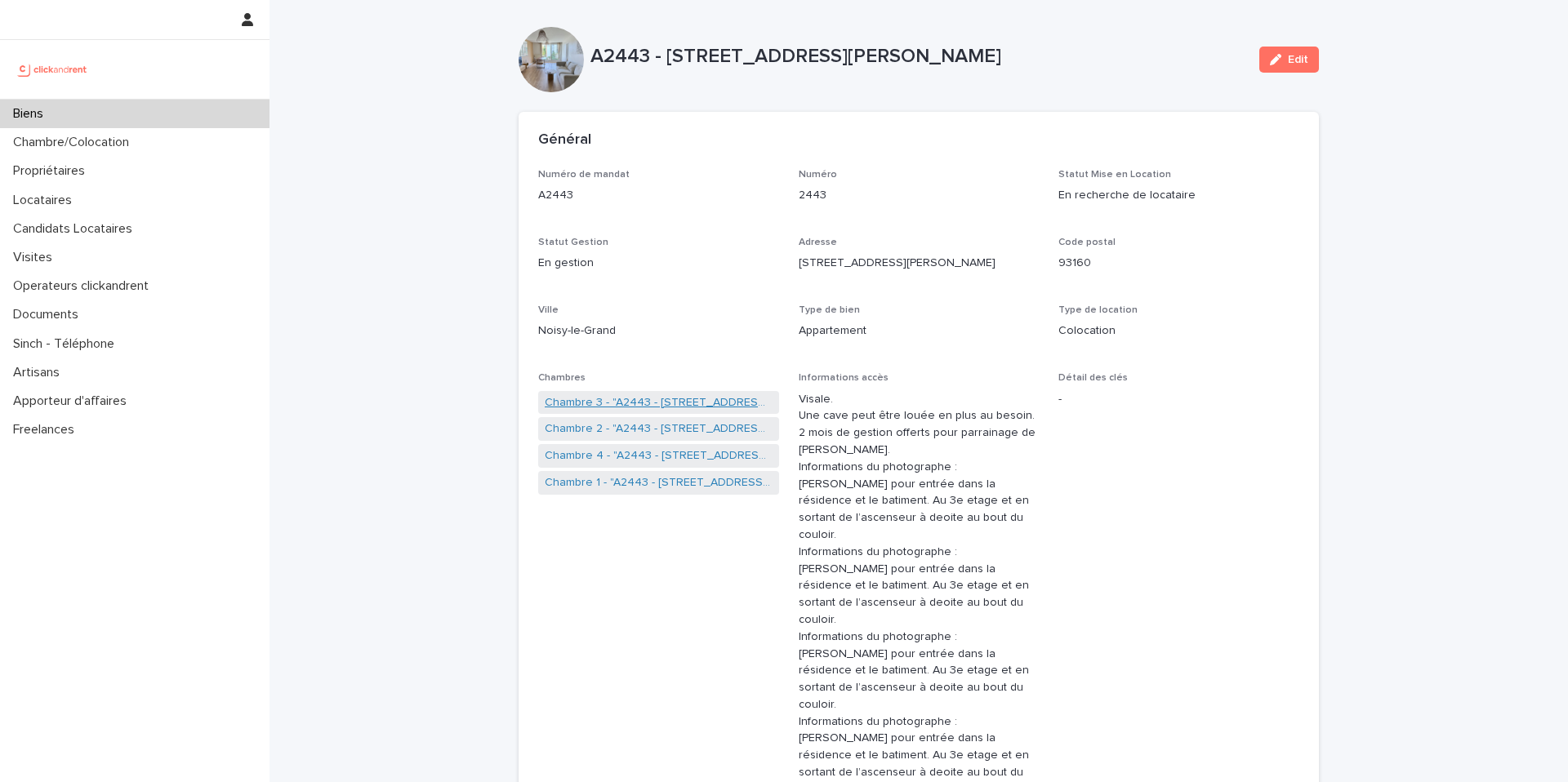
click at [662, 403] on link "Chambre 3 - "A2443 - [STREET_ADDRESS][PERSON_NAME]"" at bounding box center [659, 403] width 227 height 17
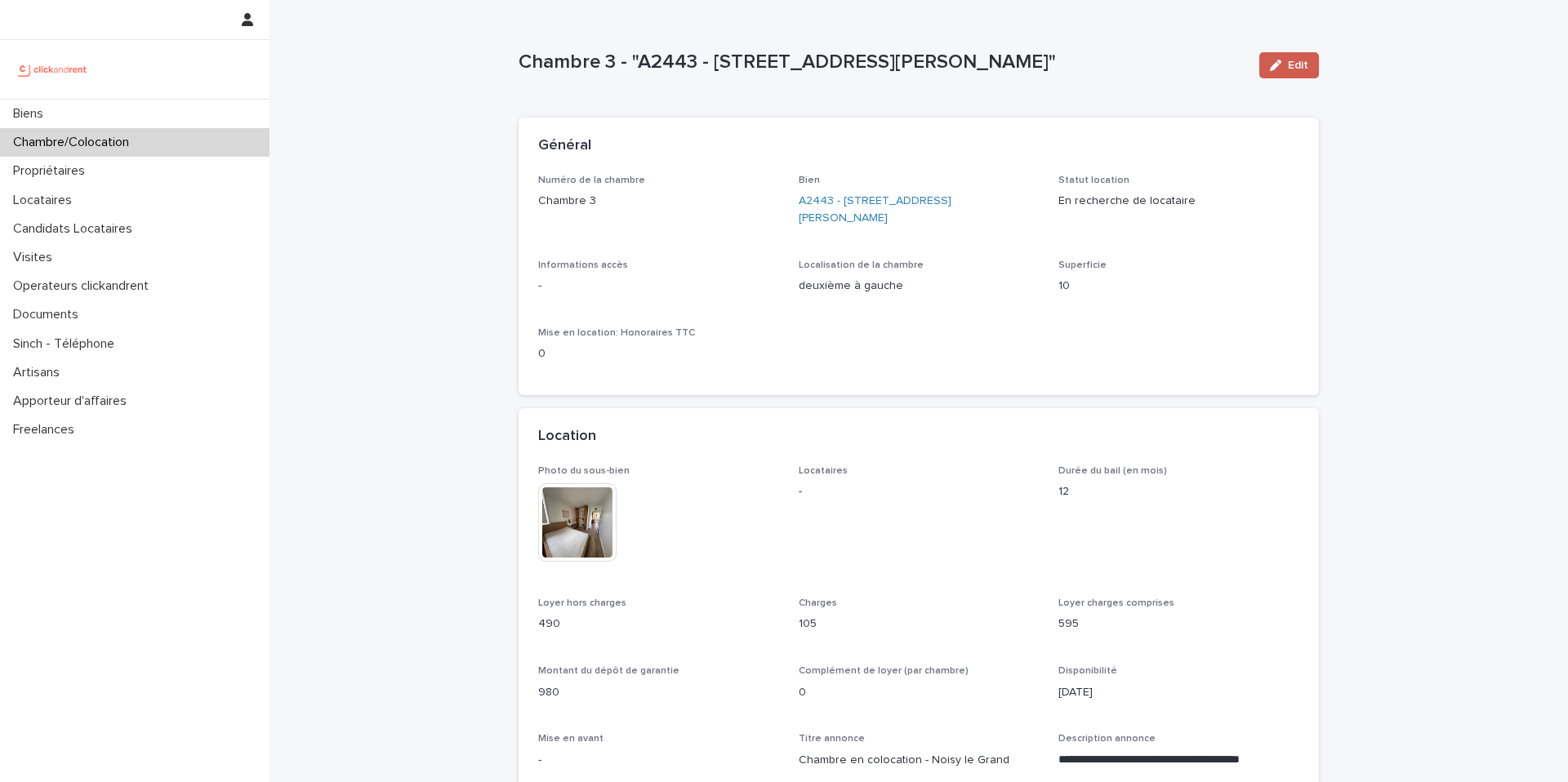
click at [1307, 55] on button "Edit" at bounding box center [1288, 65] width 59 height 26
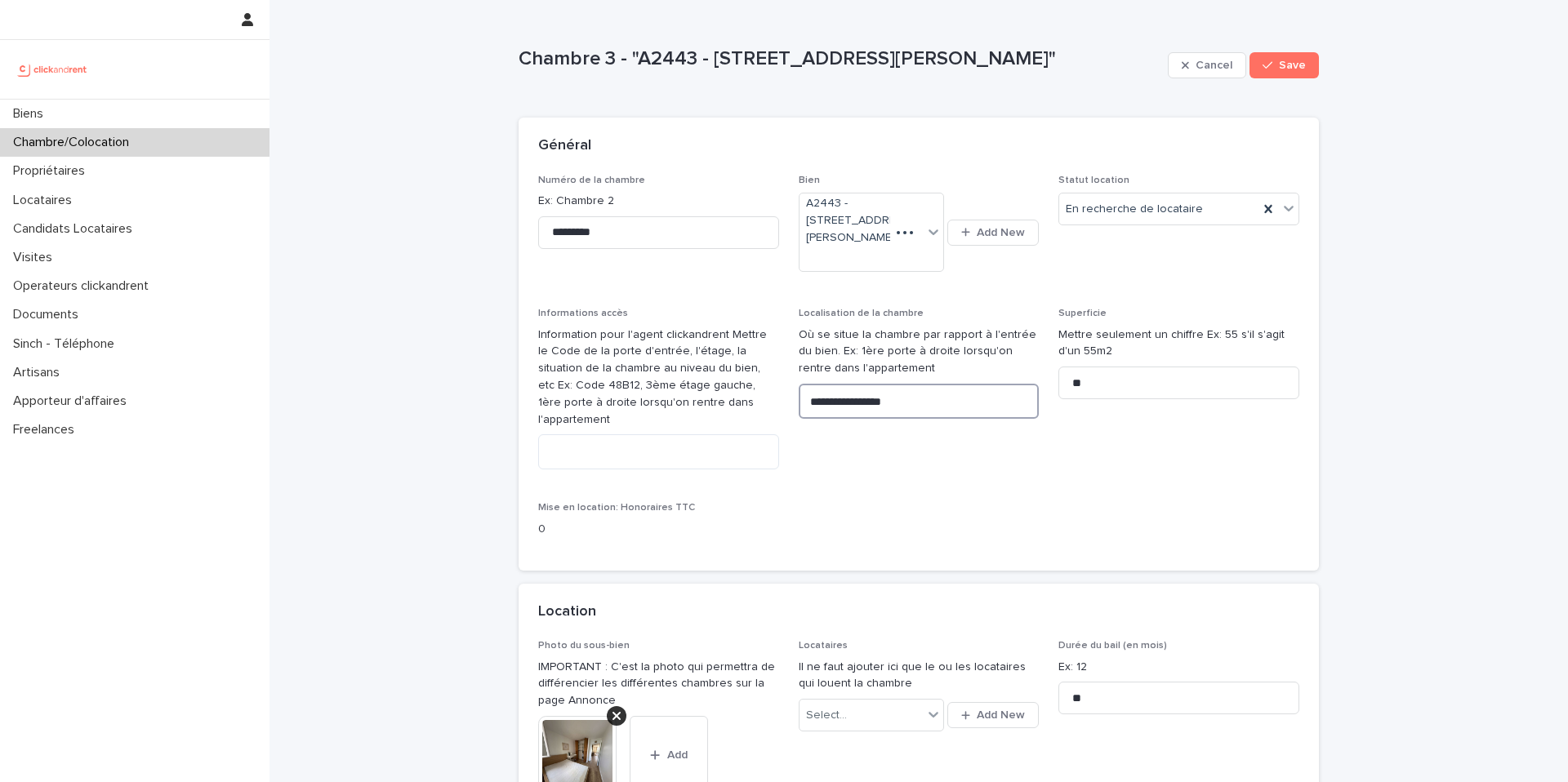
click at [897, 419] on textarea "**********" at bounding box center [919, 401] width 241 height 35
type textarea "**********"
click at [1272, 74] on button "Save" at bounding box center [1283, 65] width 69 height 26
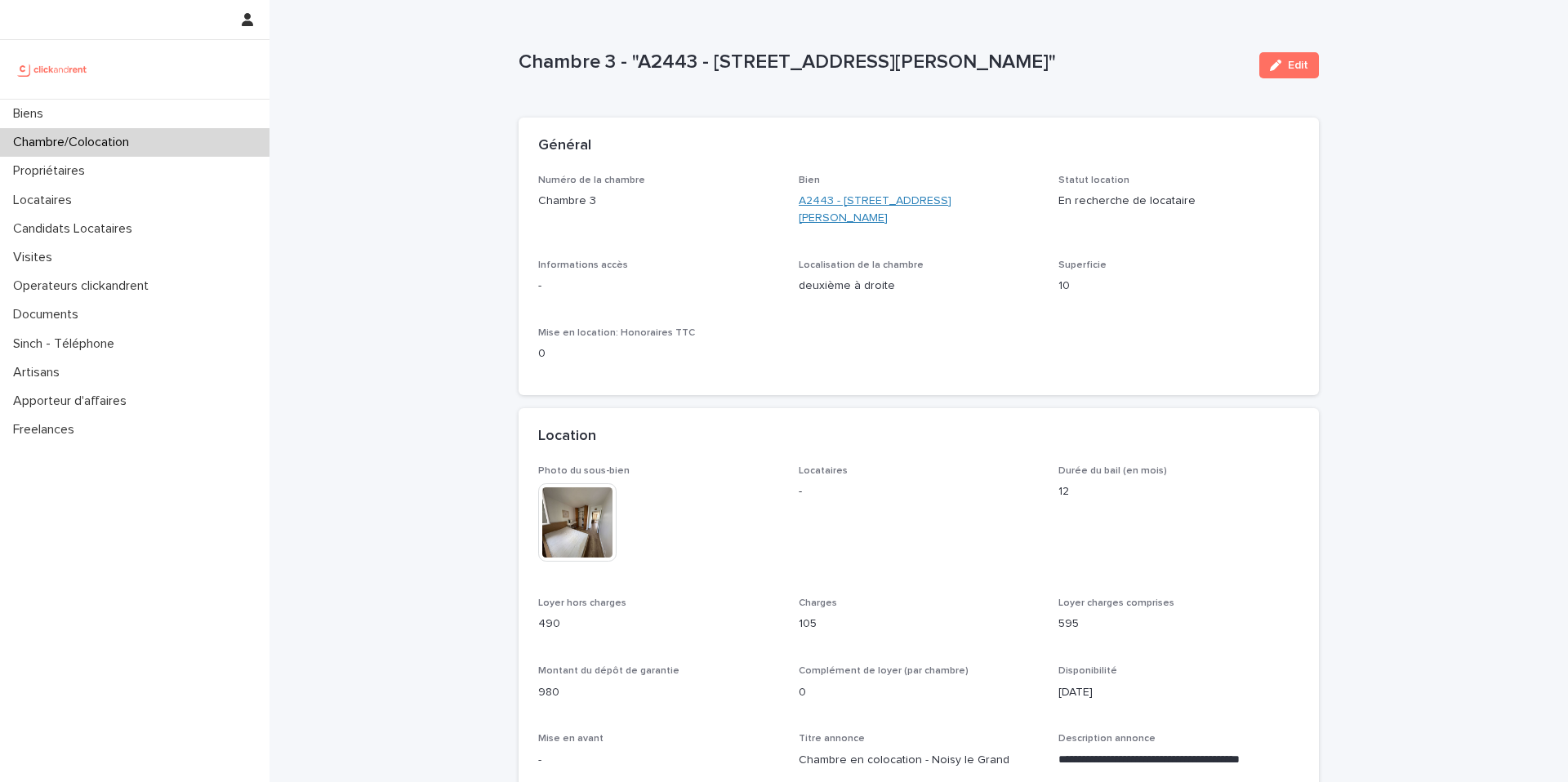
click at [894, 200] on link "A2443 - [STREET_ADDRESS][PERSON_NAME]" at bounding box center [919, 209] width 241 height 34
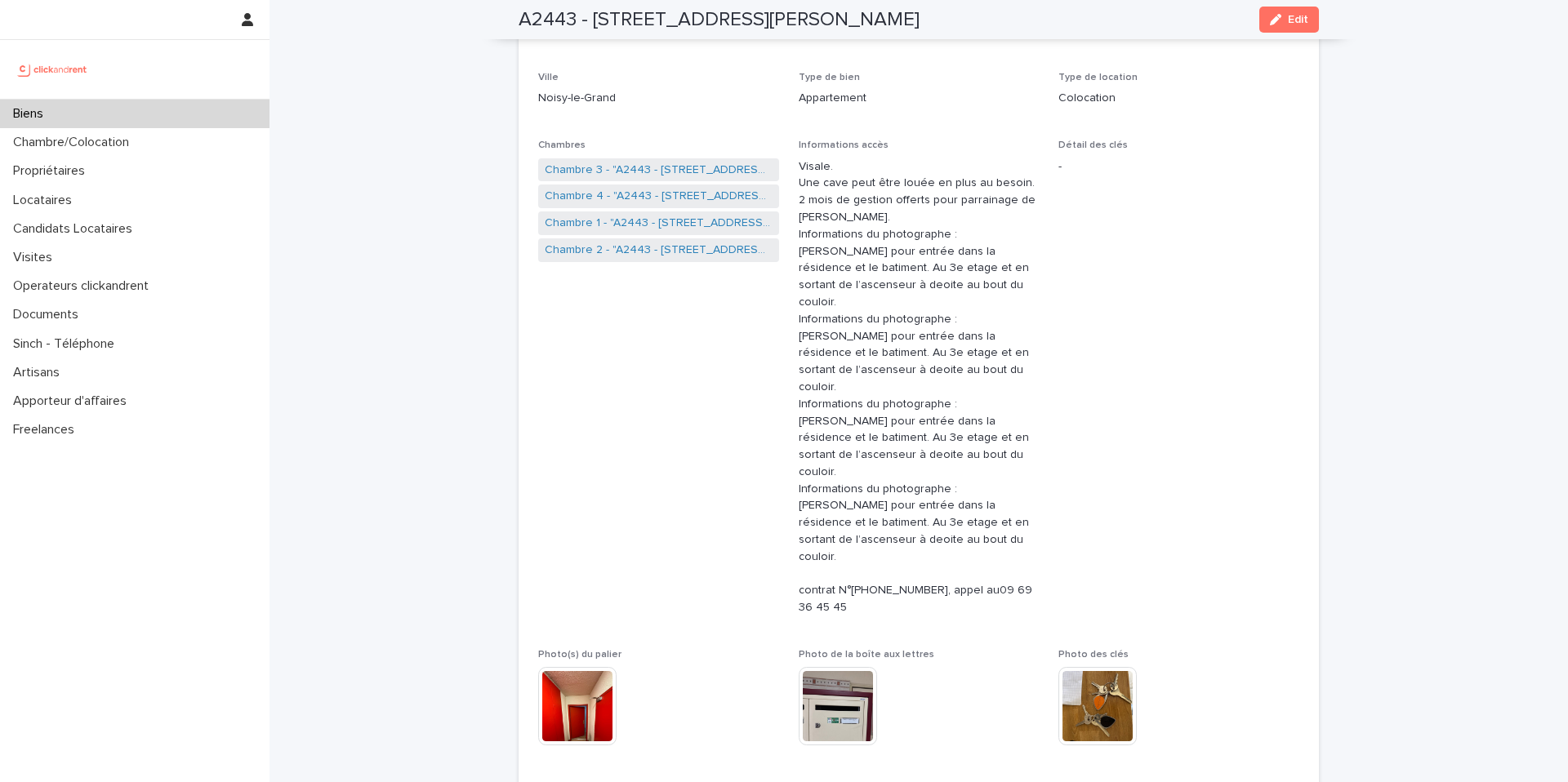
scroll to position [217, 0]
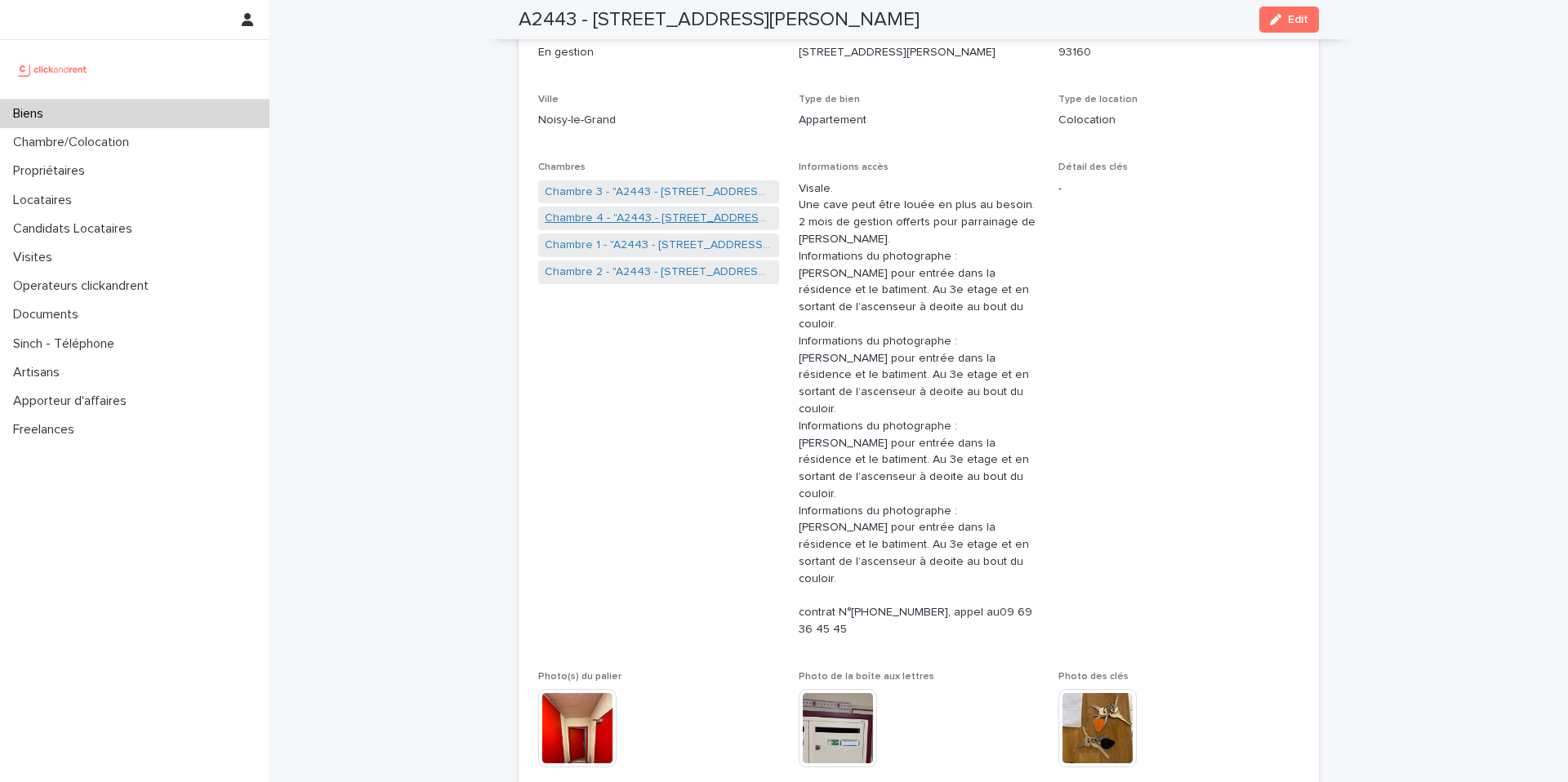
click at [658, 218] on link "Chambre 4 - "A2443 - [STREET_ADDRESS][PERSON_NAME]"" at bounding box center [659, 219] width 227 height 17
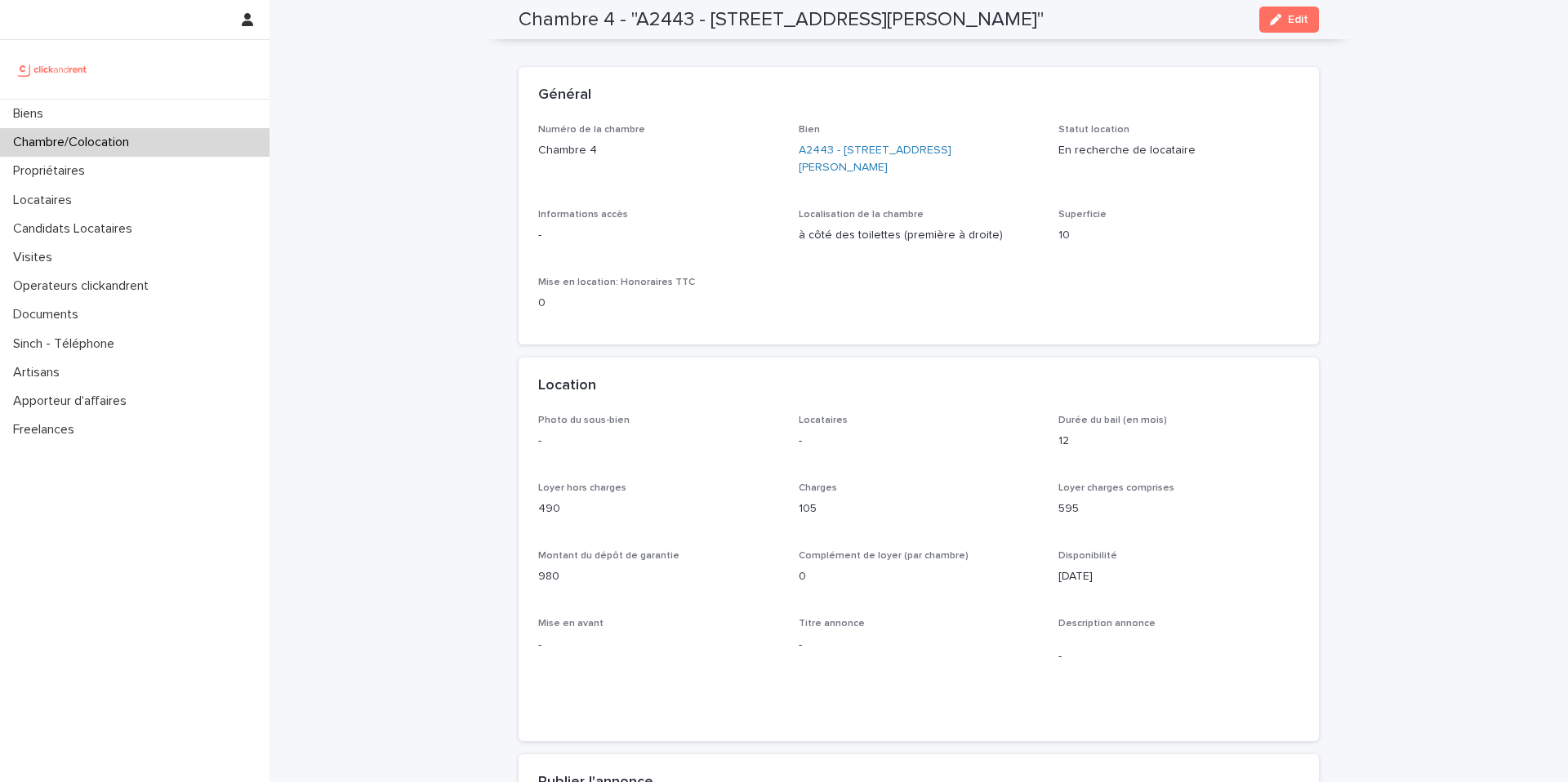
scroll to position [16, 0]
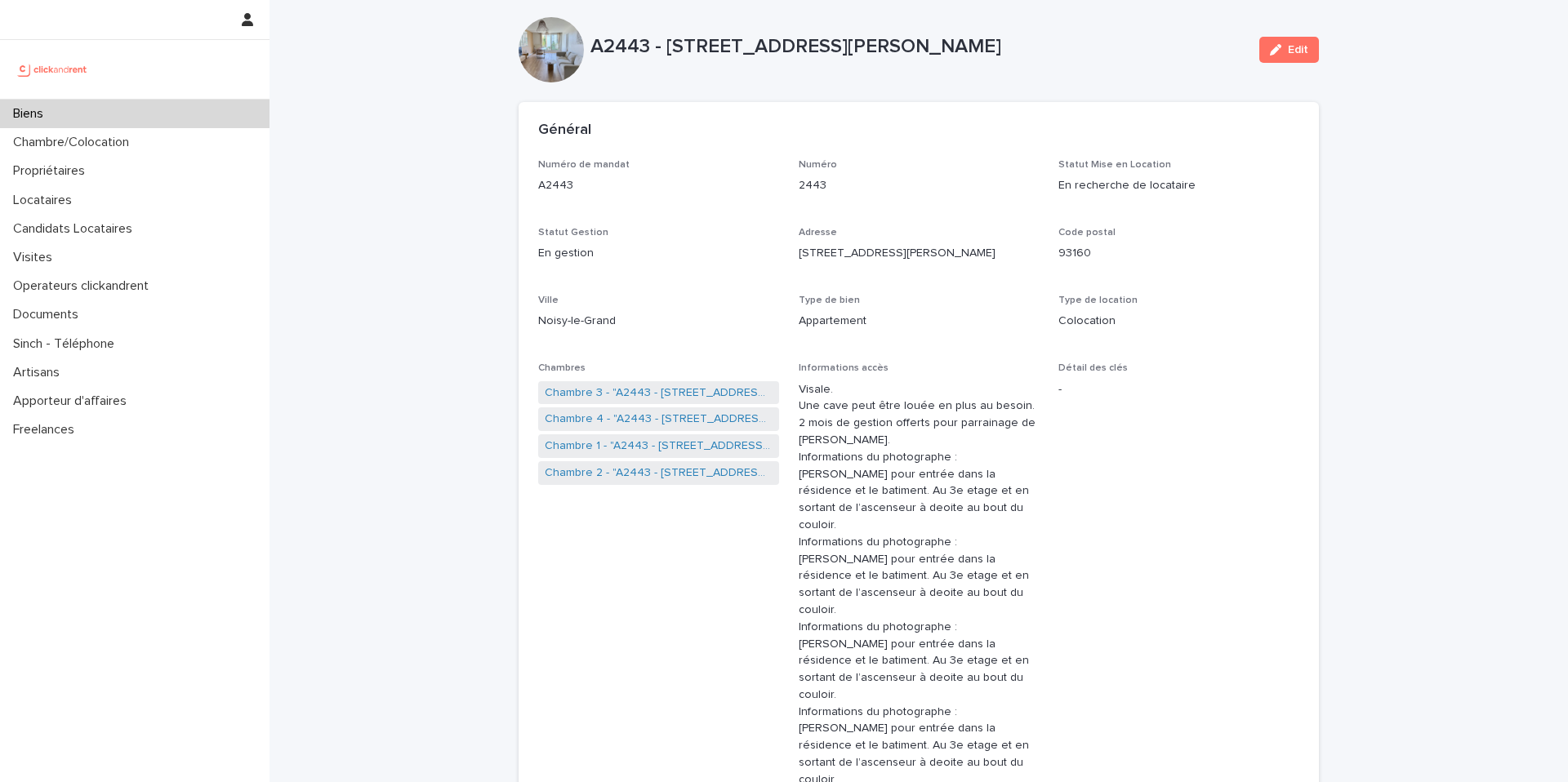
click at [903, 183] on p "2443" at bounding box center [919, 186] width 241 height 17
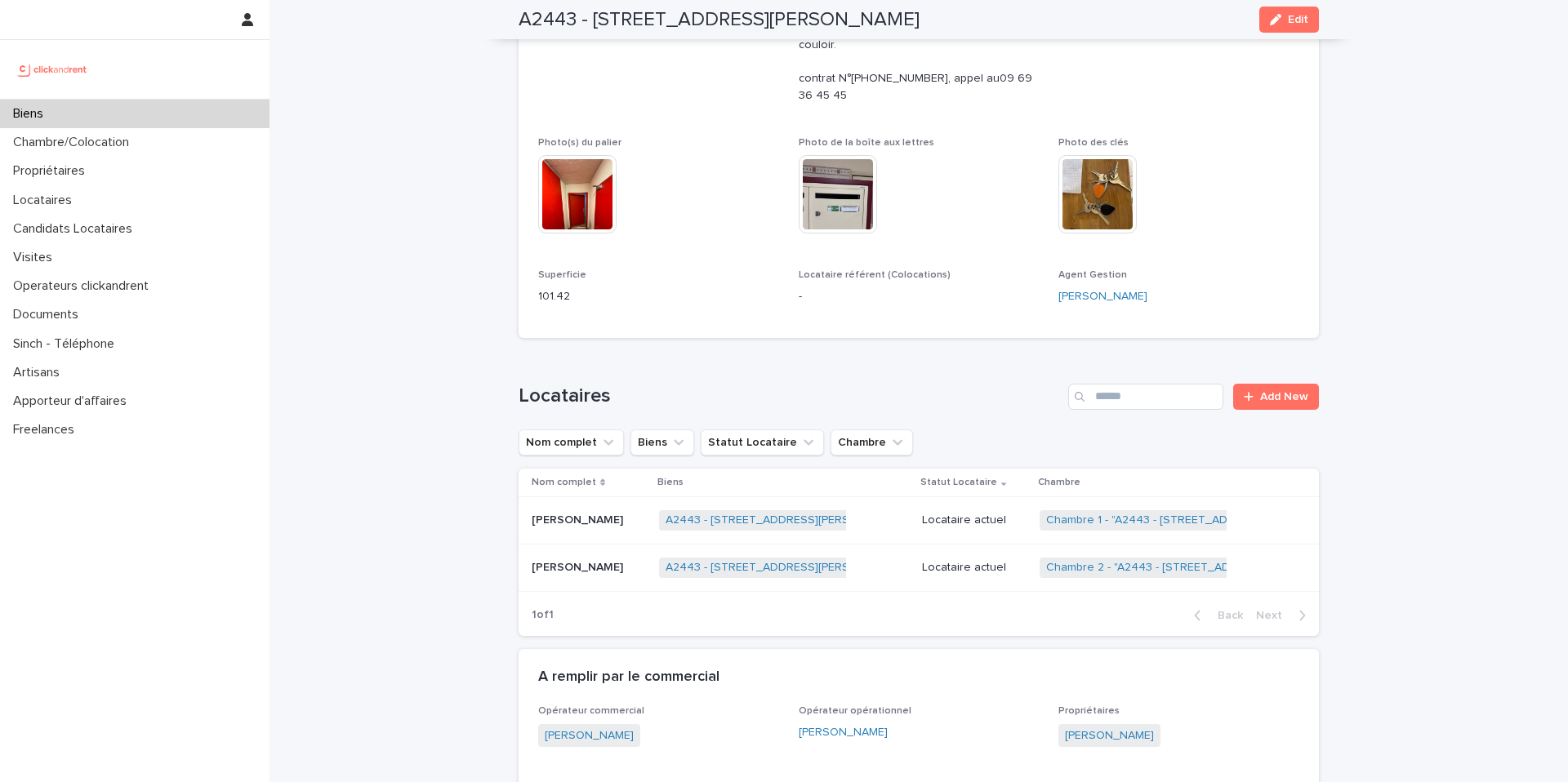
scroll to position [750, 0]
click at [146, 207] on div "Locataires" at bounding box center [134, 200] width 269 height 28
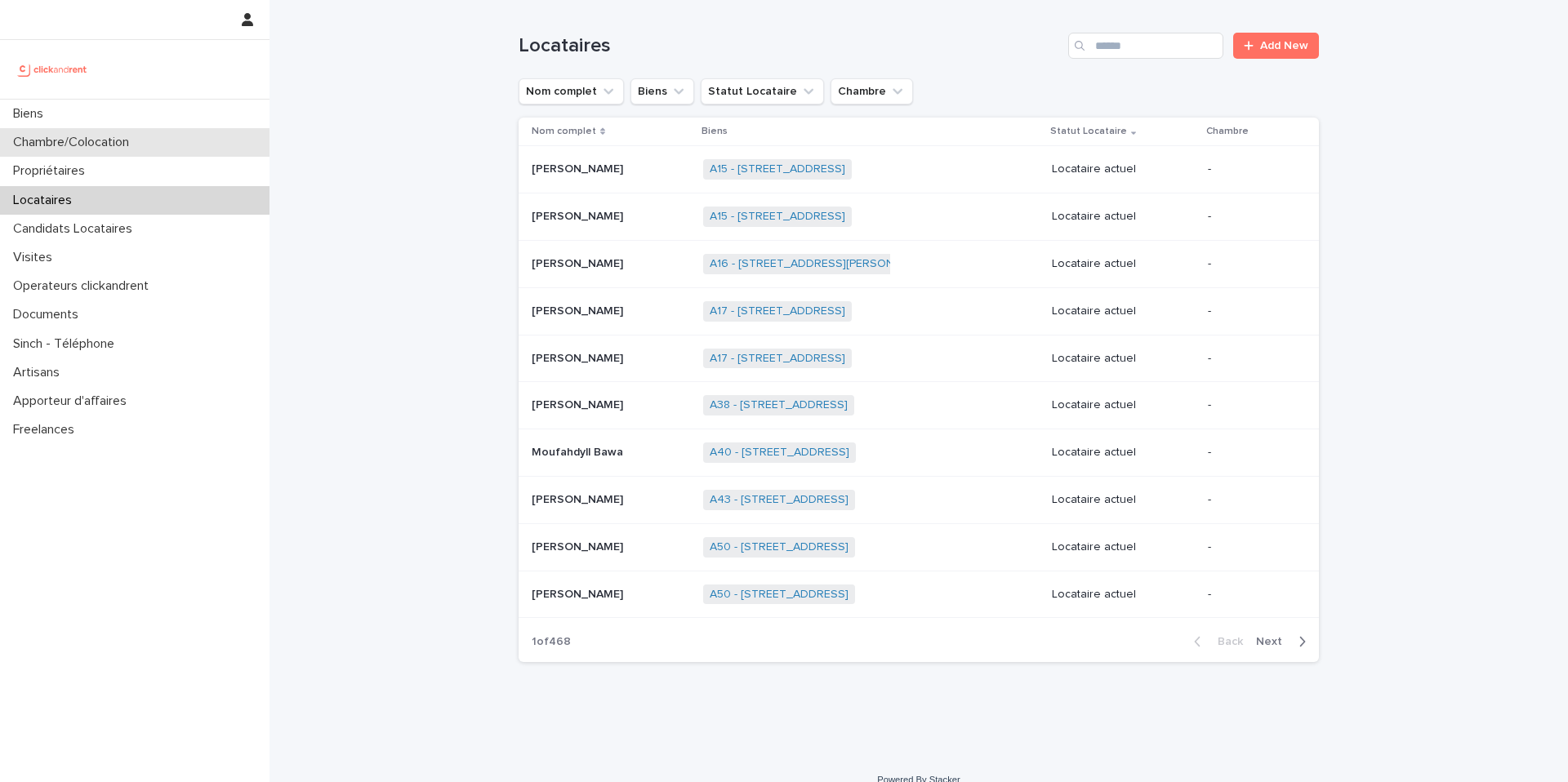
click at [66, 138] on p "Chambre/Colocation" at bounding box center [75, 143] width 136 height 16
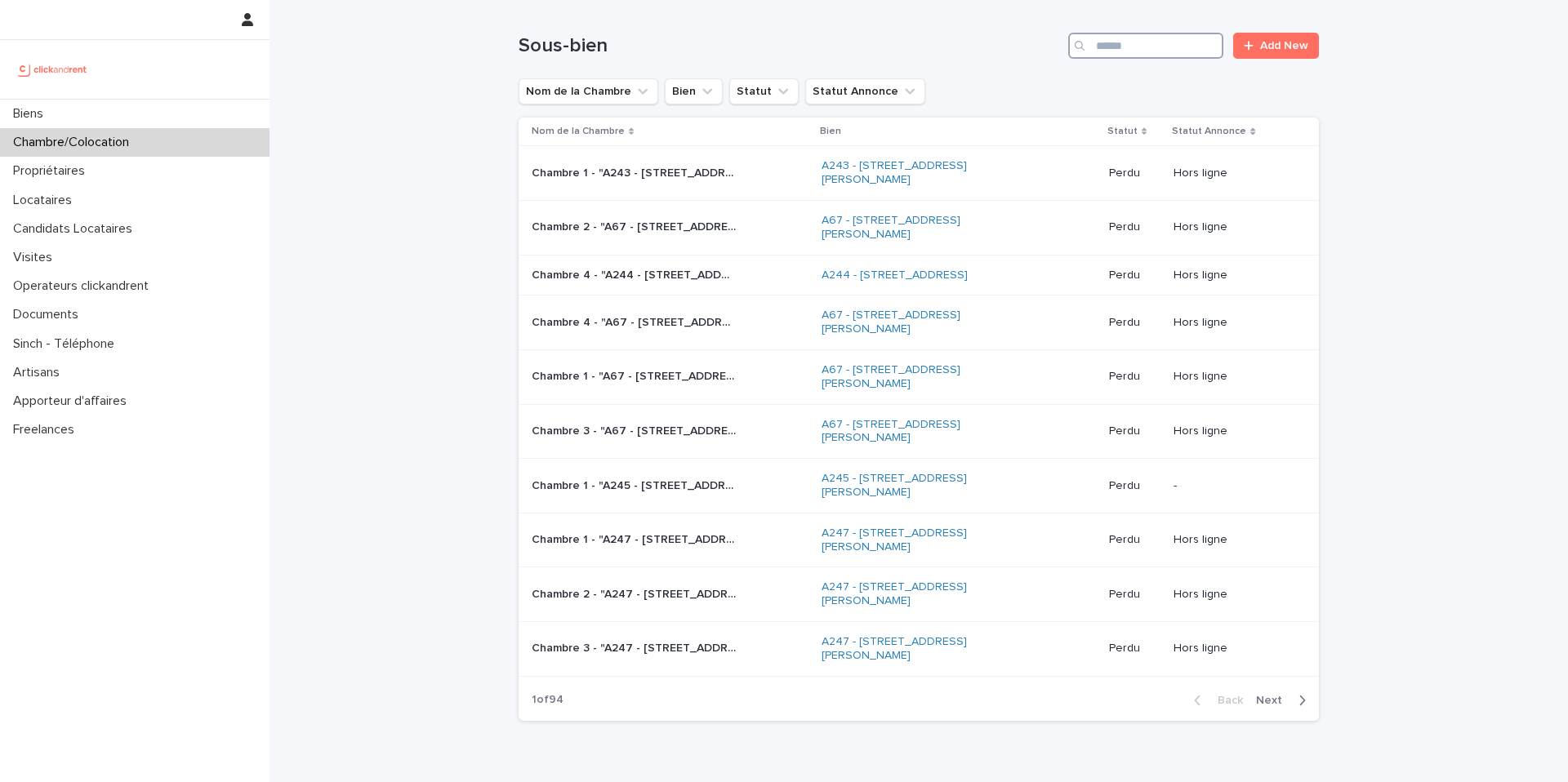
click at [1125, 44] on input "Search" at bounding box center [1145, 46] width 155 height 26
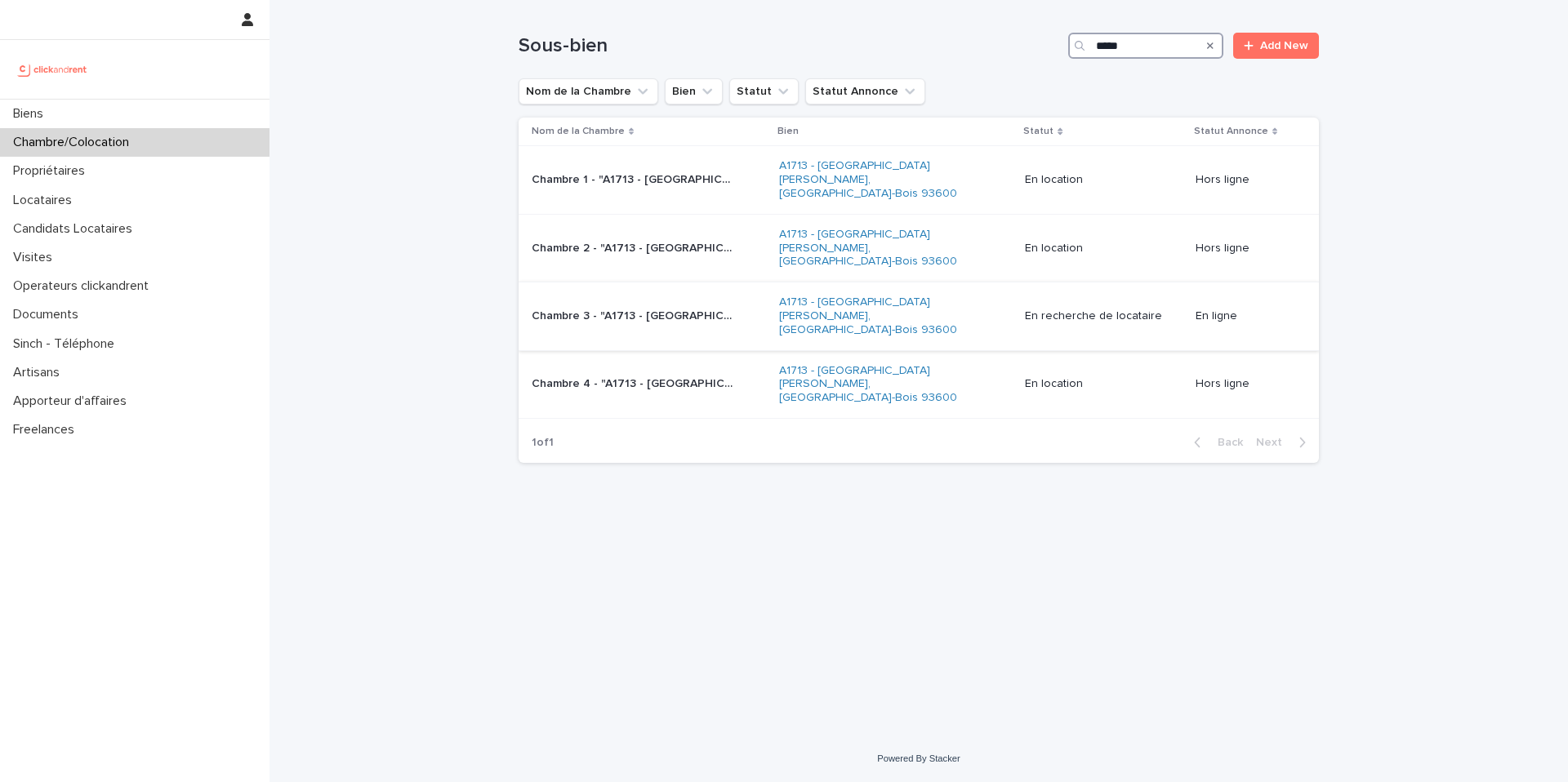
type input "*****"
click at [725, 306] on p "Chambre 3 - "A1713 - [GEOGRAPHIC_DATA][PERSON_NAME]-Bois 93600"" at bounding box center [634, 315] width 207 height 17
click at [699, 306] on p "Chambre 3 - "A1713 - [GEOGRAPHIC_DATA][PERSON_NAME]-Bois 93600"" at bounding box center [634, 315] width 207 height 17
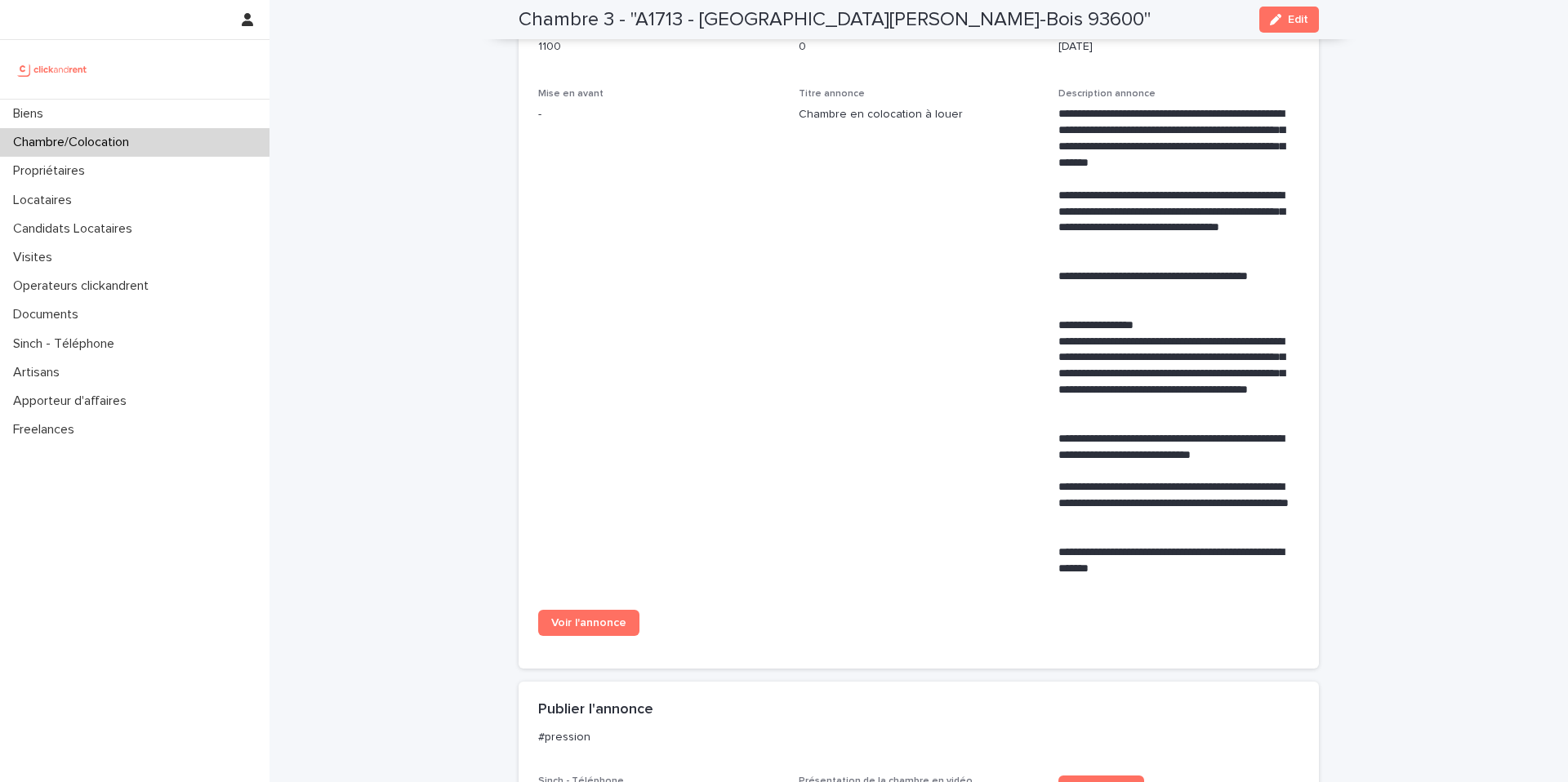
scroll to position [683, 0]
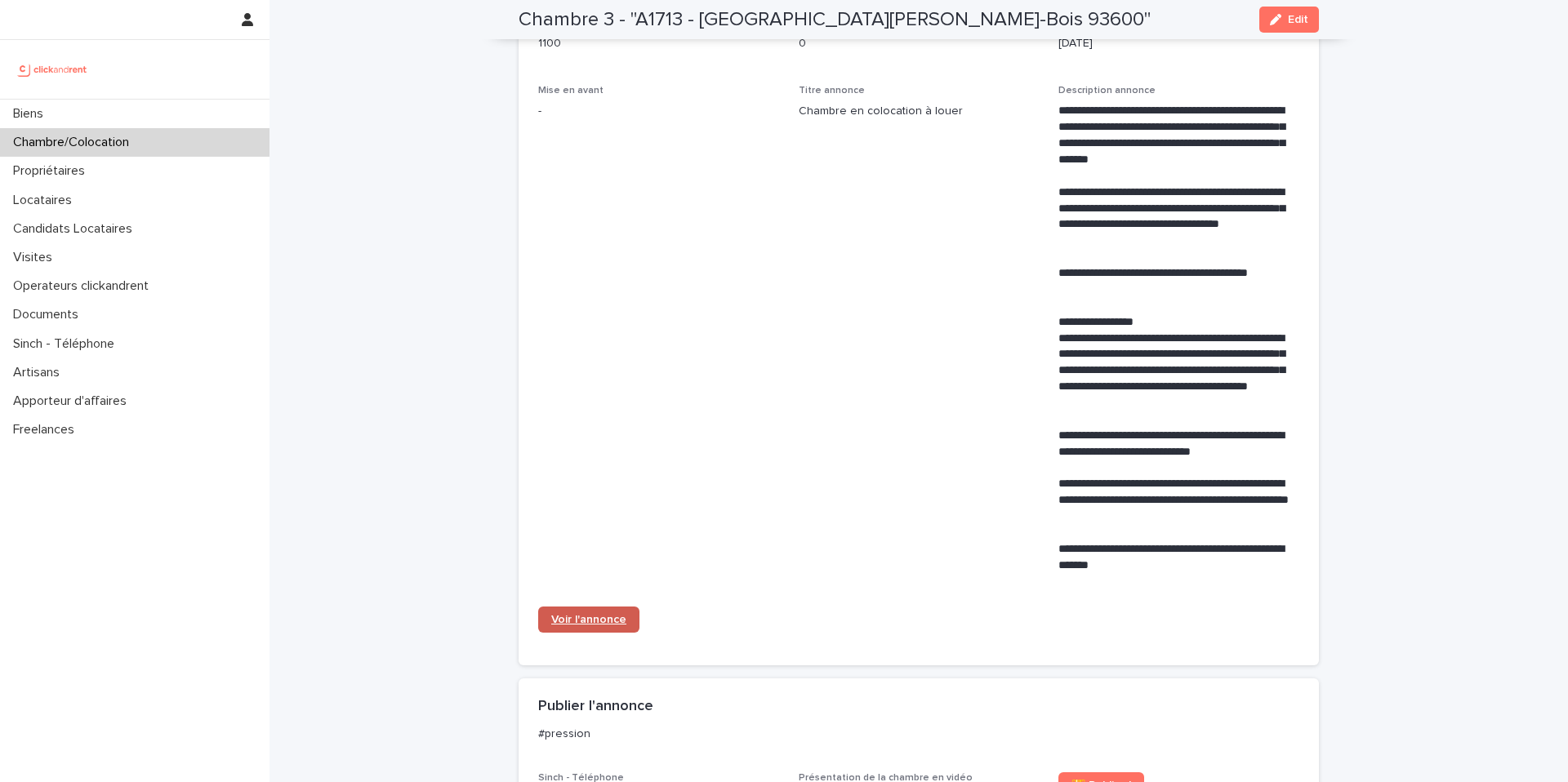
click at [589, 614] on span "Voir l'annonce" at bounding box center [588, 620] width 75 height 12
click at [136, 152] on div "Chambre/Colocation" at bounding box center [134, 142] width 269 height 28
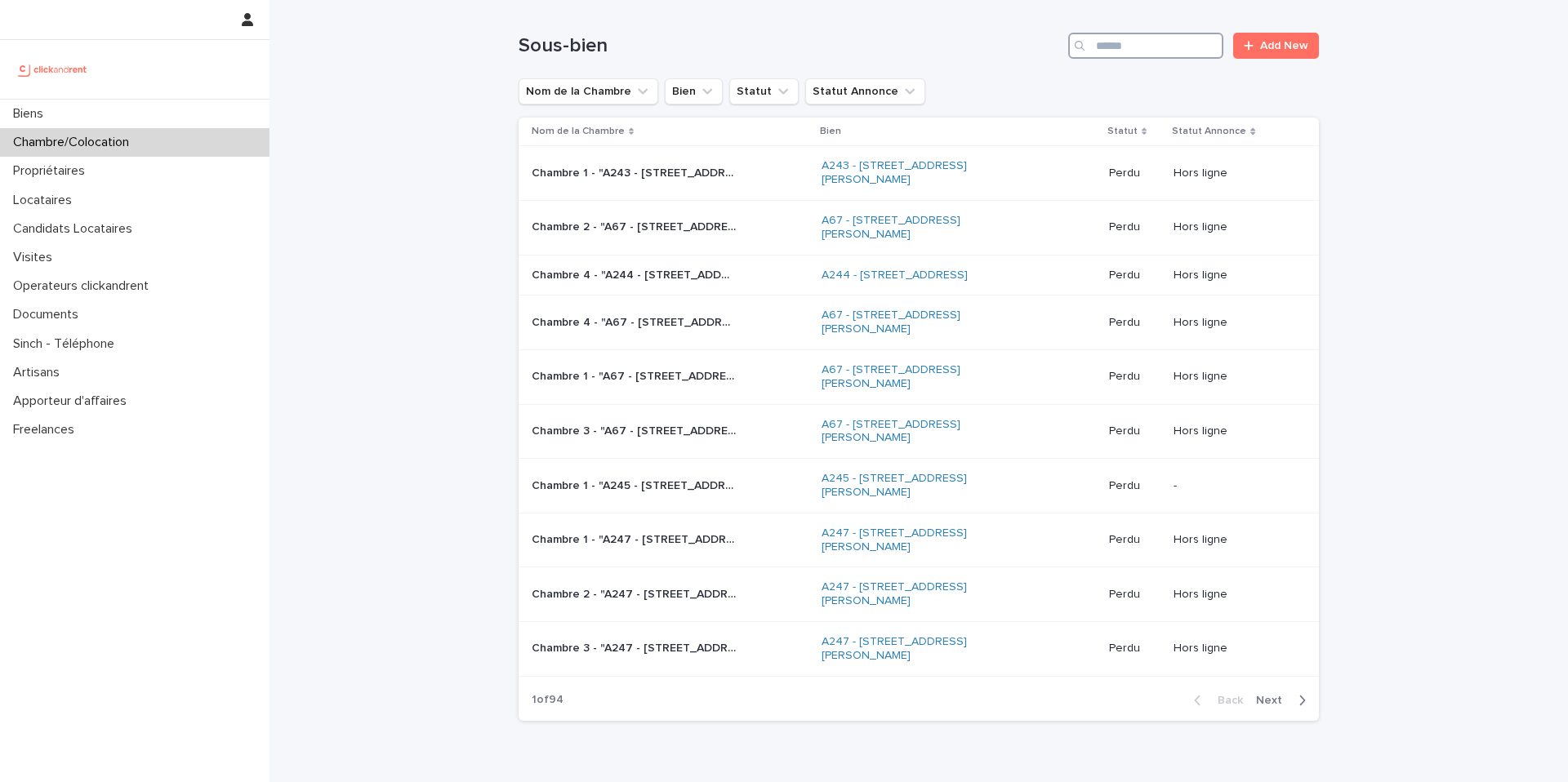
click at [1176, 46] on input "Search" at bounding box center [1145, 46] width 155 height 26
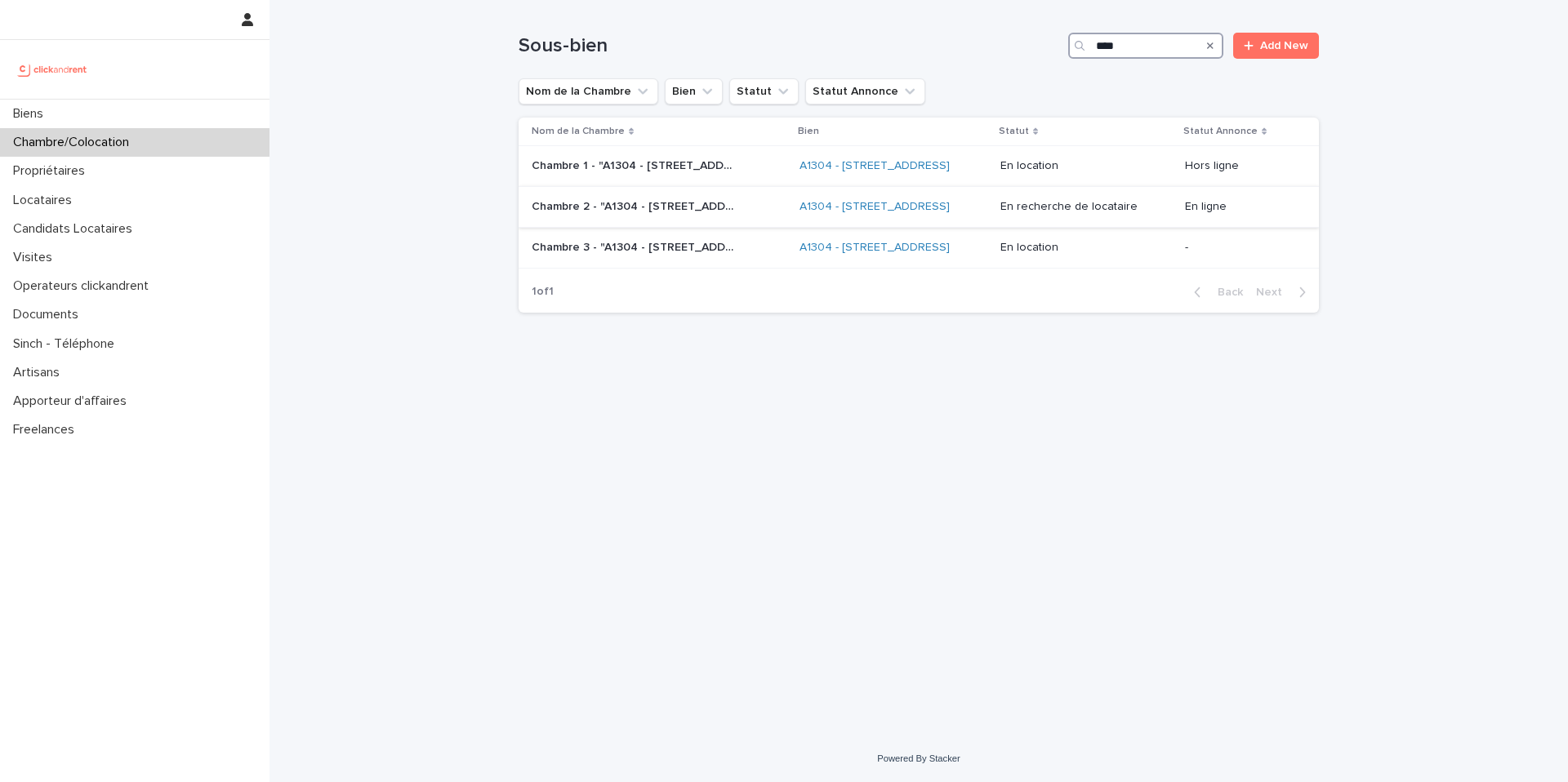
type input "****"
click at [699, 214] on p "Chambre 2 - "A1304 - [STREET_ADDRESS]"" at bounding box center [634, 206] width 207 height 17
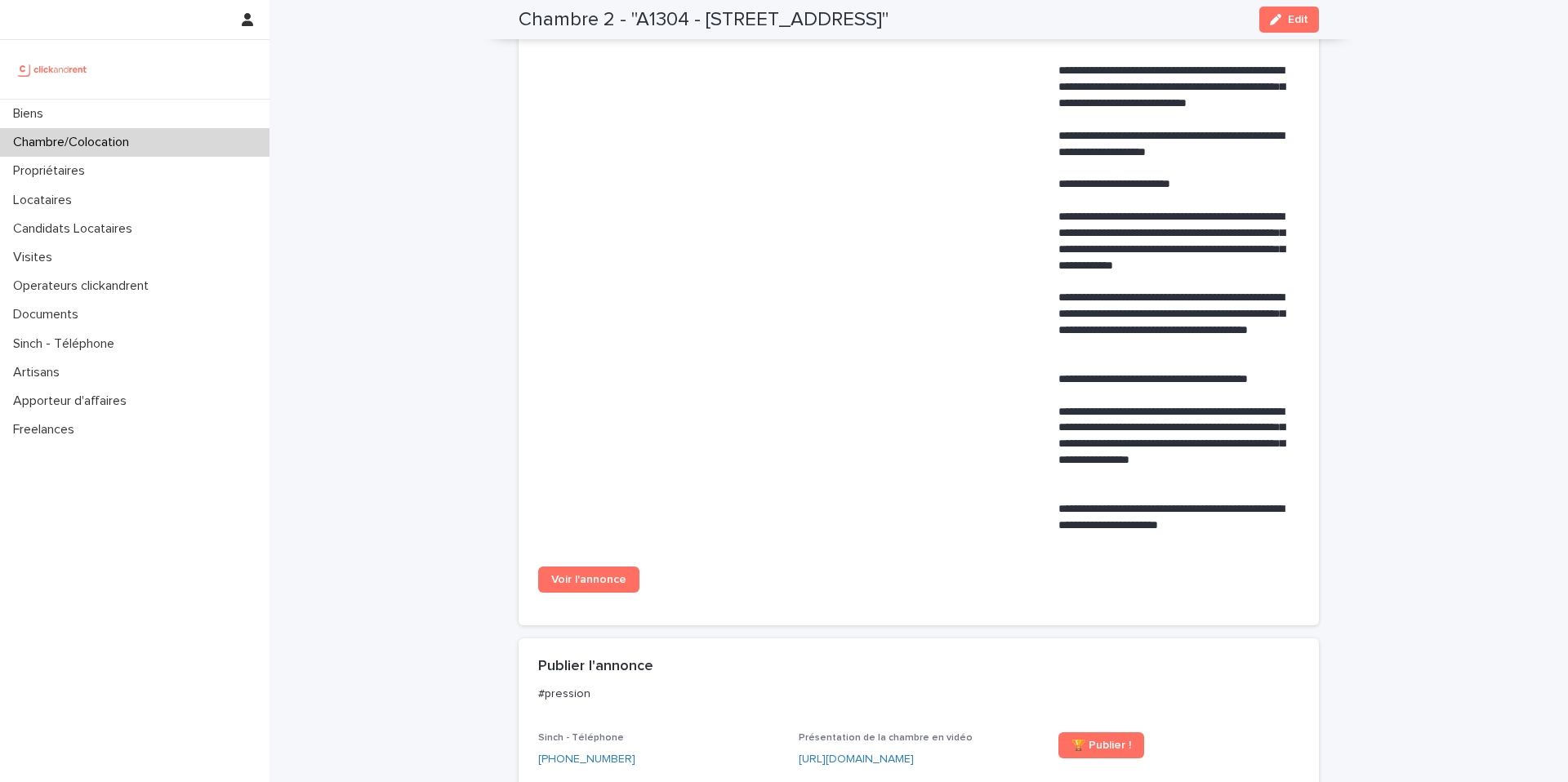
scroll to position [802, 0]
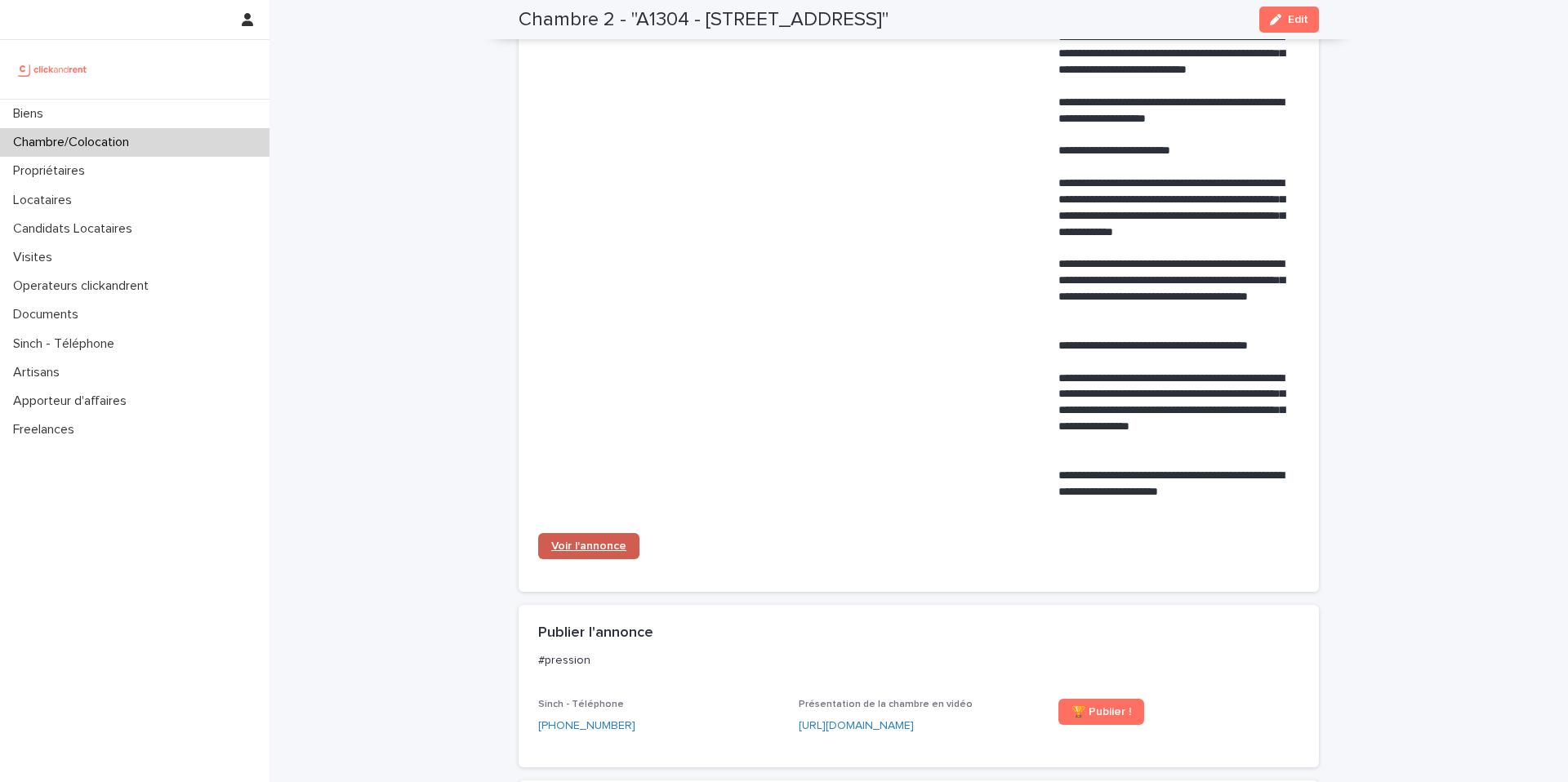
click at [597, 545] on span "Voir l'annonce" at bounding box center [588, 546] width 75 height 12
